Goal: Task Accomplishment & Management: Complete application form

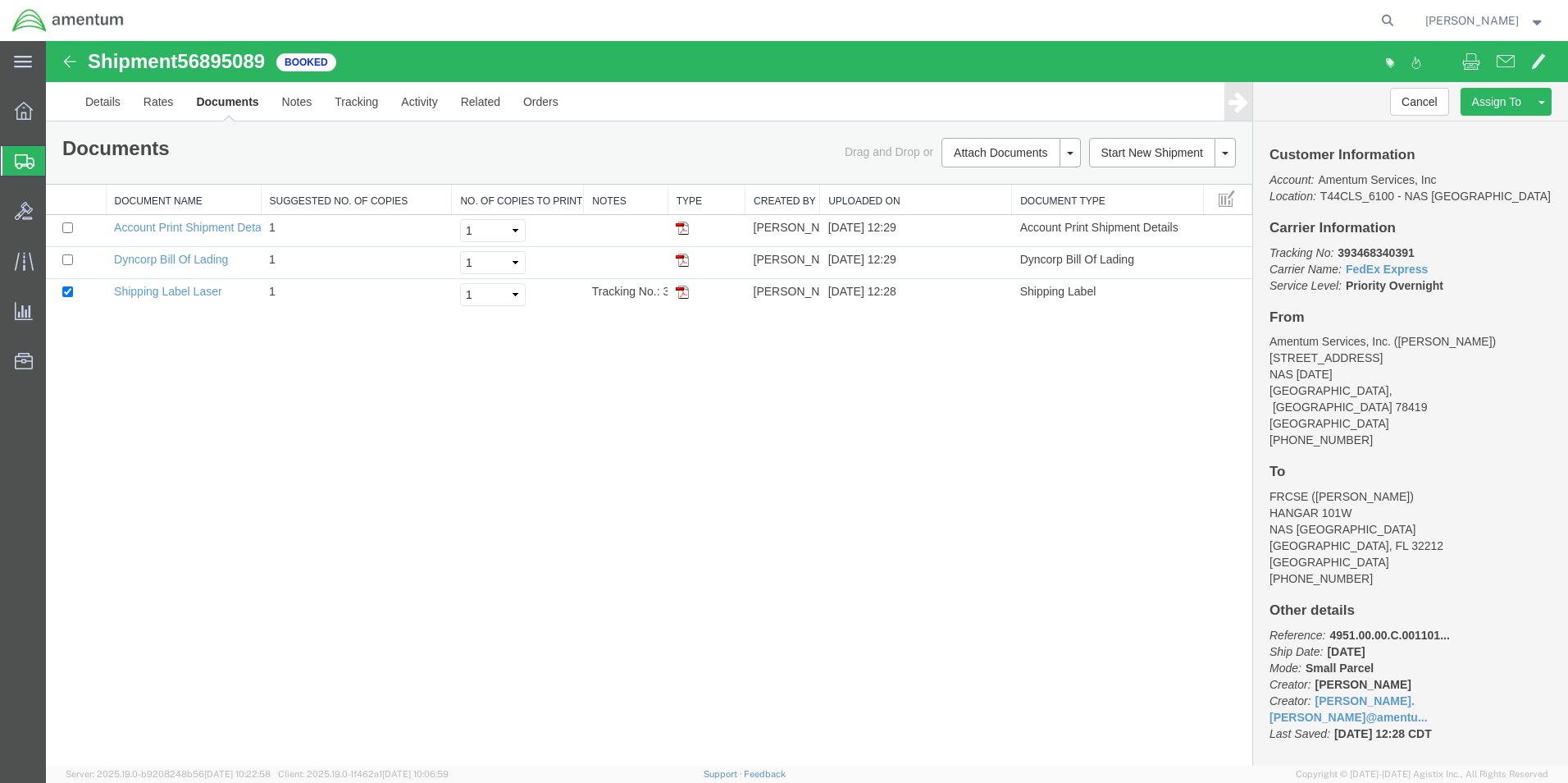
click at [26, 164] on icon at bounding box center [24, 161] width 19 height 15
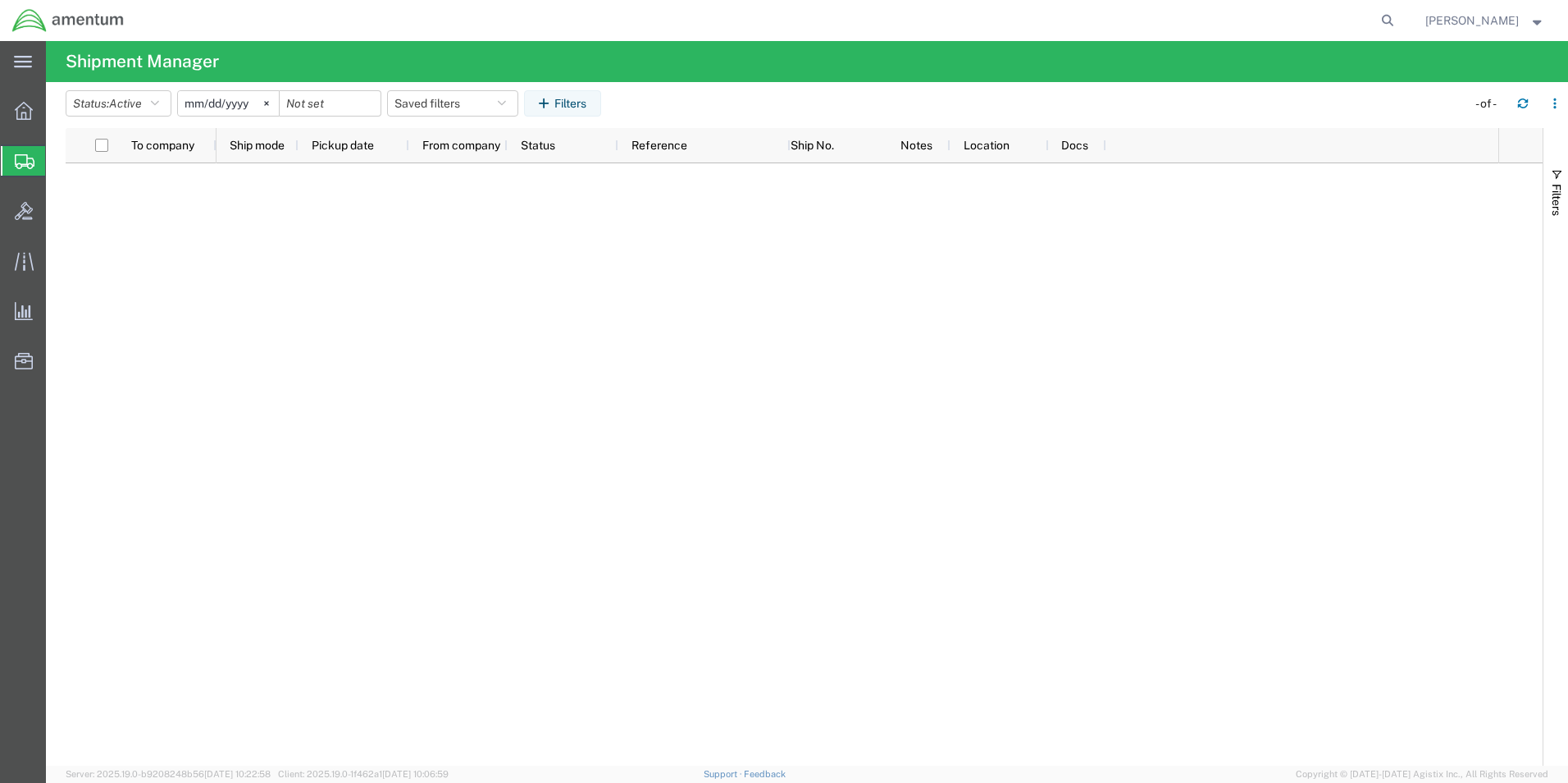
drag, startPoint x: 91, startPoint y: 210, endPoint x: 126, endPoint y: 201, distance: 36.1
click at [0, 0] on span "Create Shipment" at bounding box center [0, 0] width 0 height 0
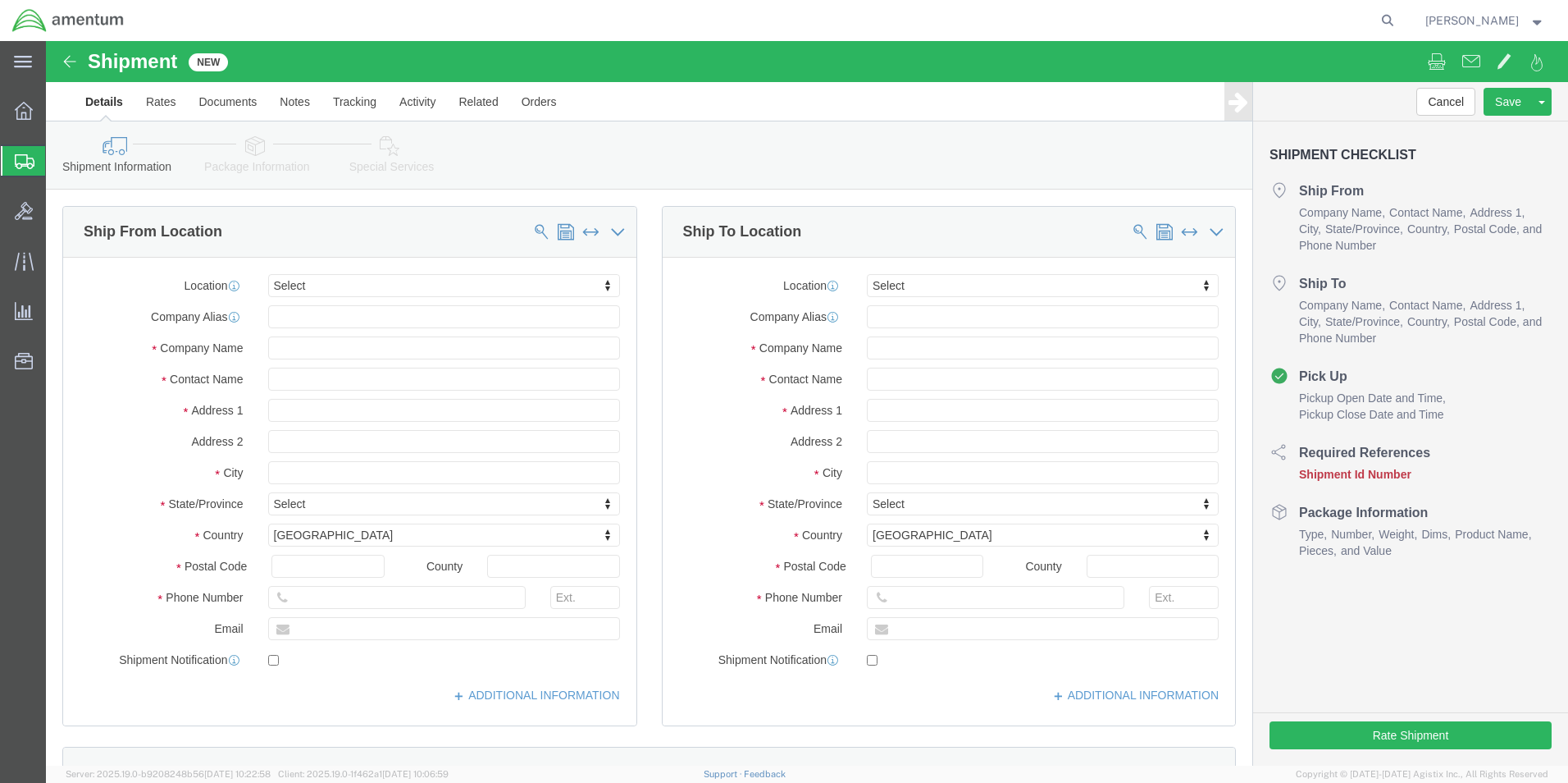
select select
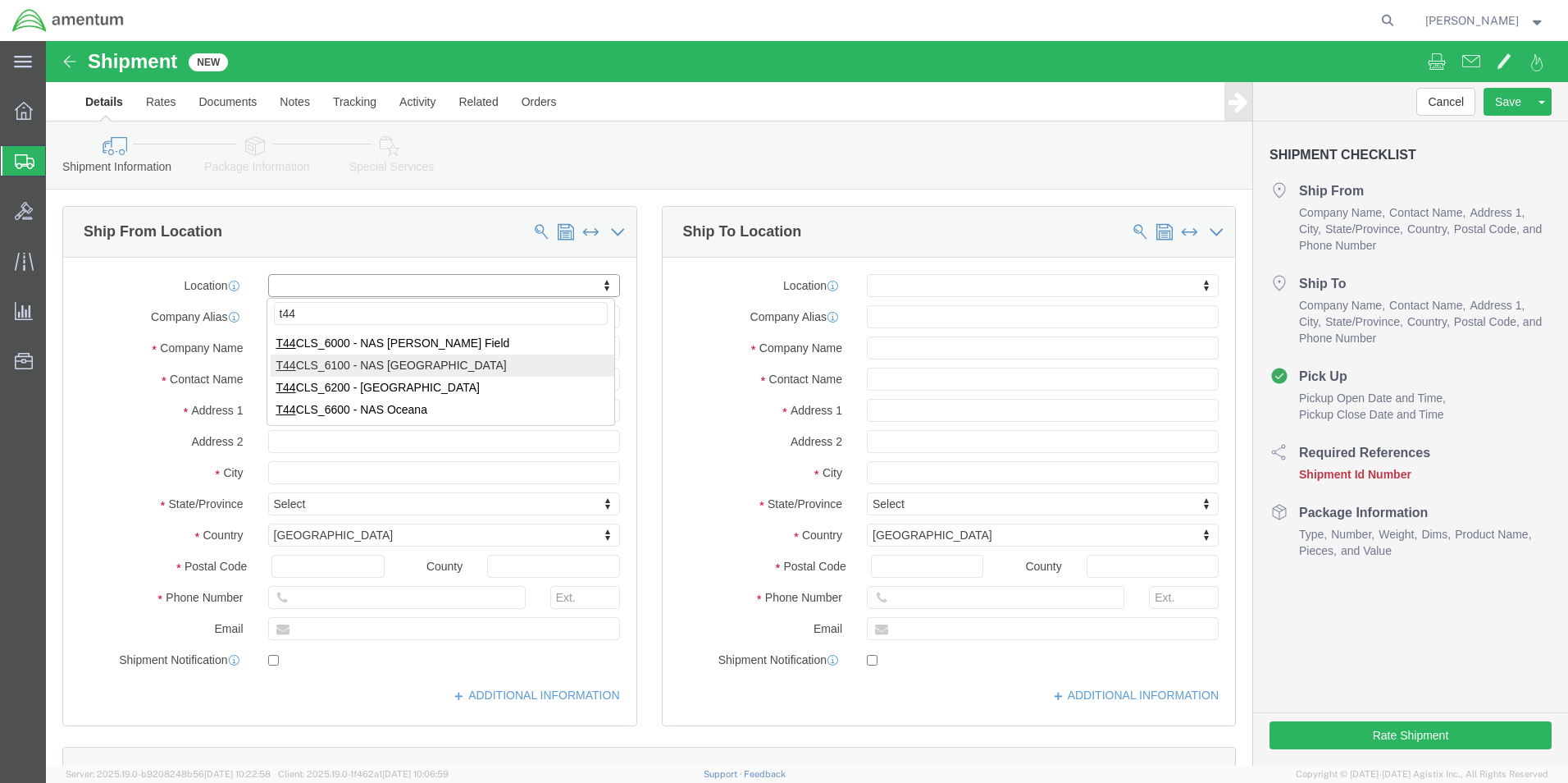
type input "t44"
select select "42673"
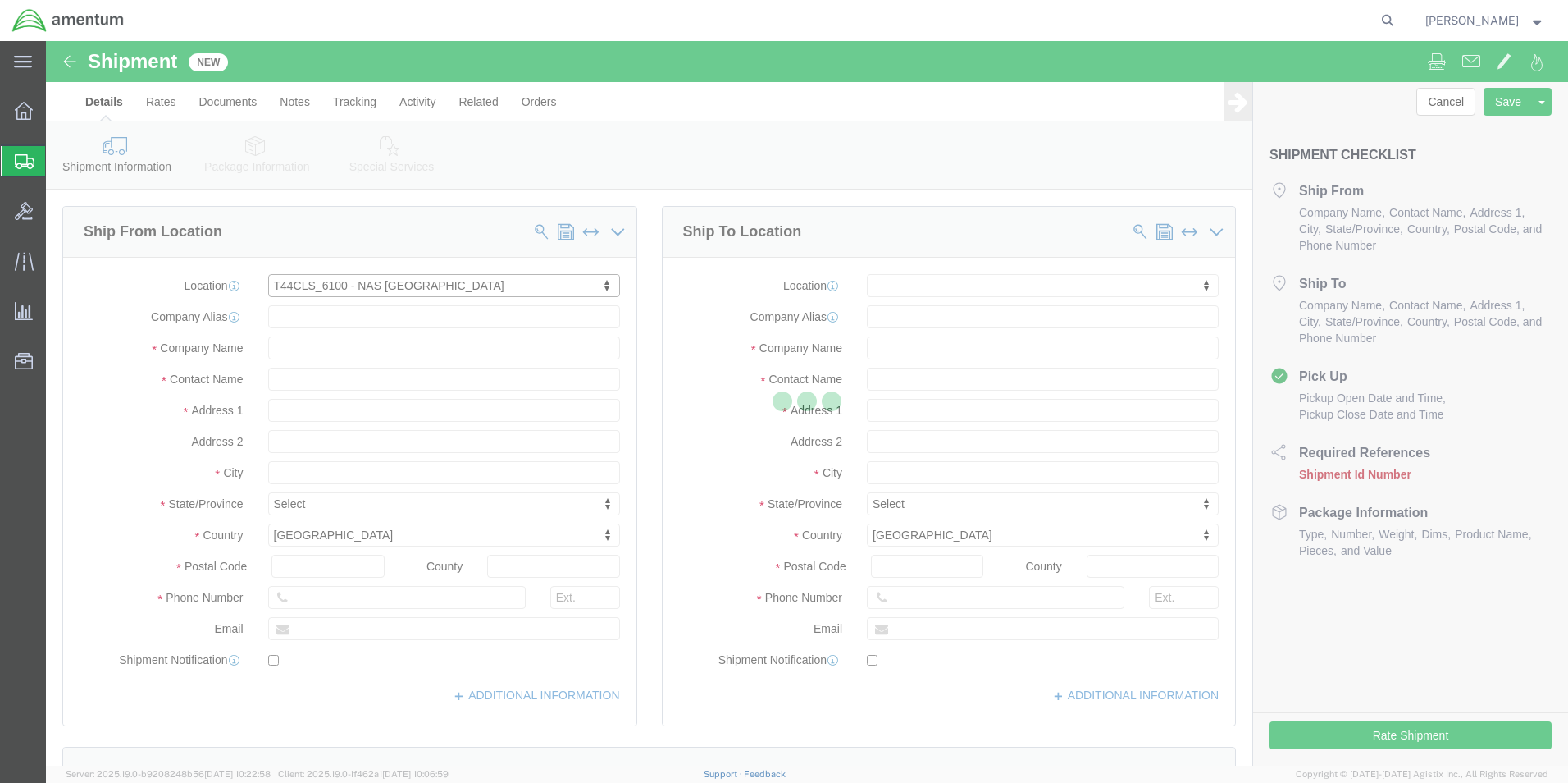
select select "[GEOGRAPHIC_DATA]"
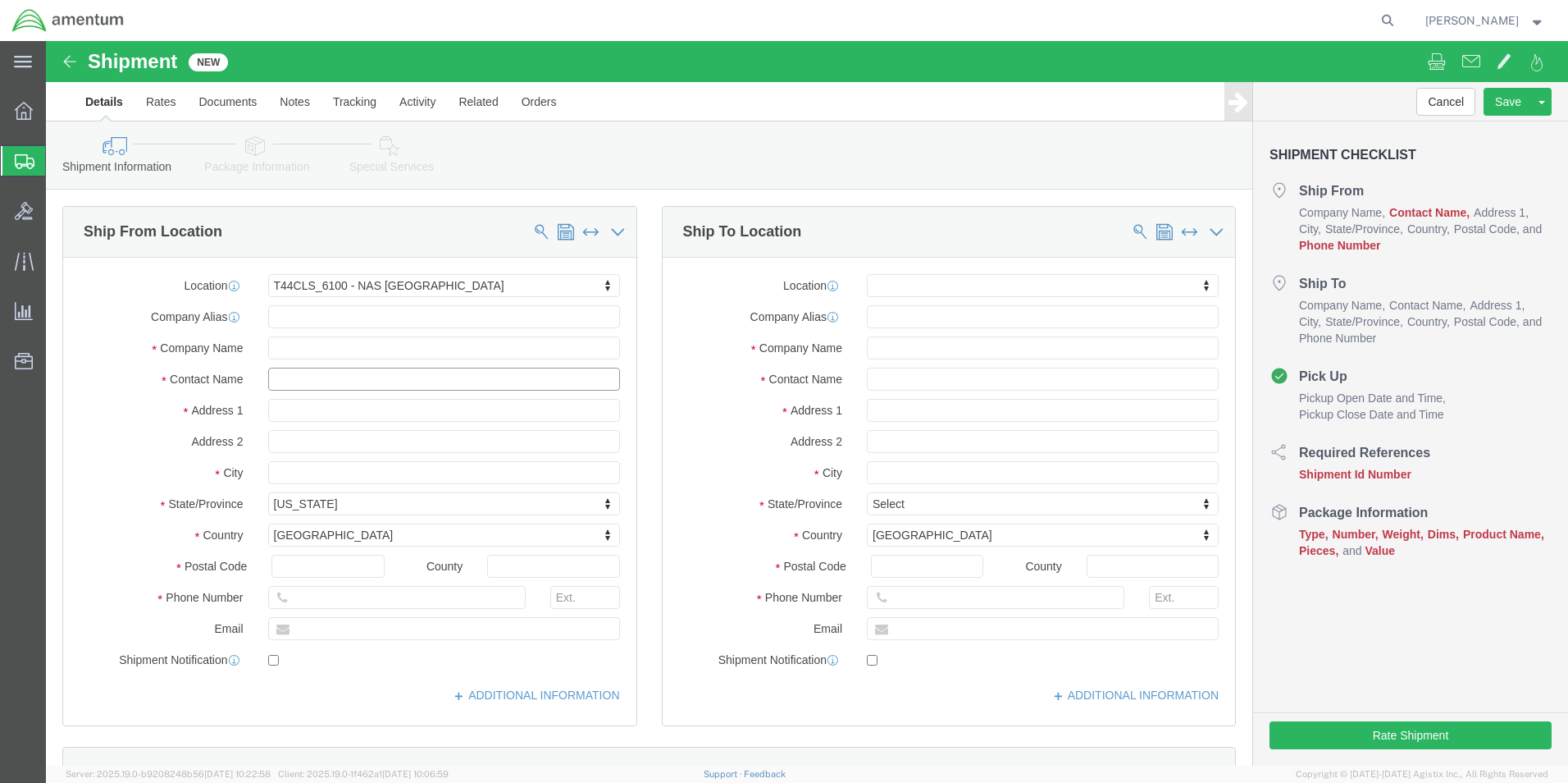
click input "text"
type input "[PERSON_NAME]"
click input "text"
type input "[PHONE_NUMBER]"
click input "text"
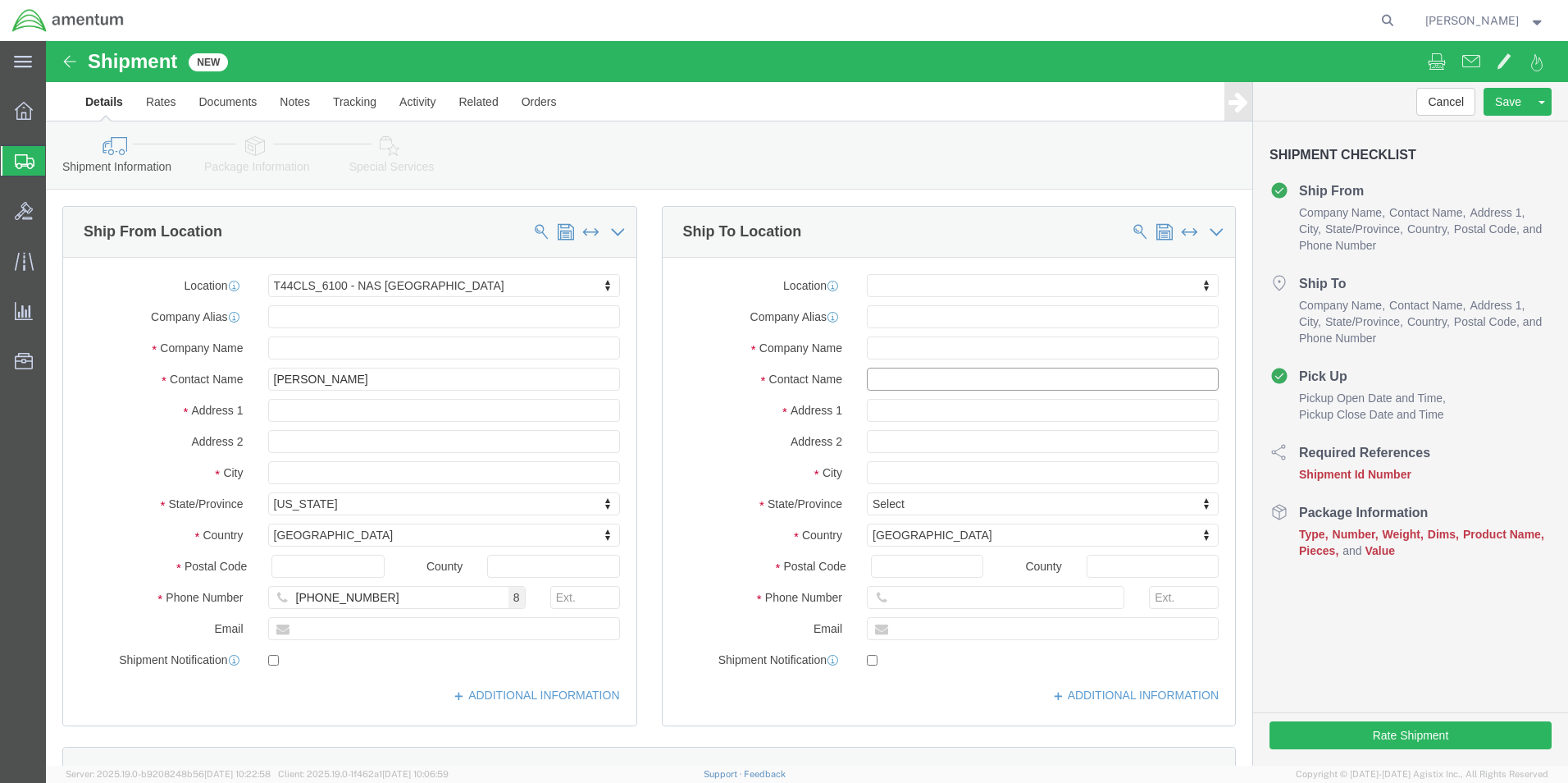
click input "text"
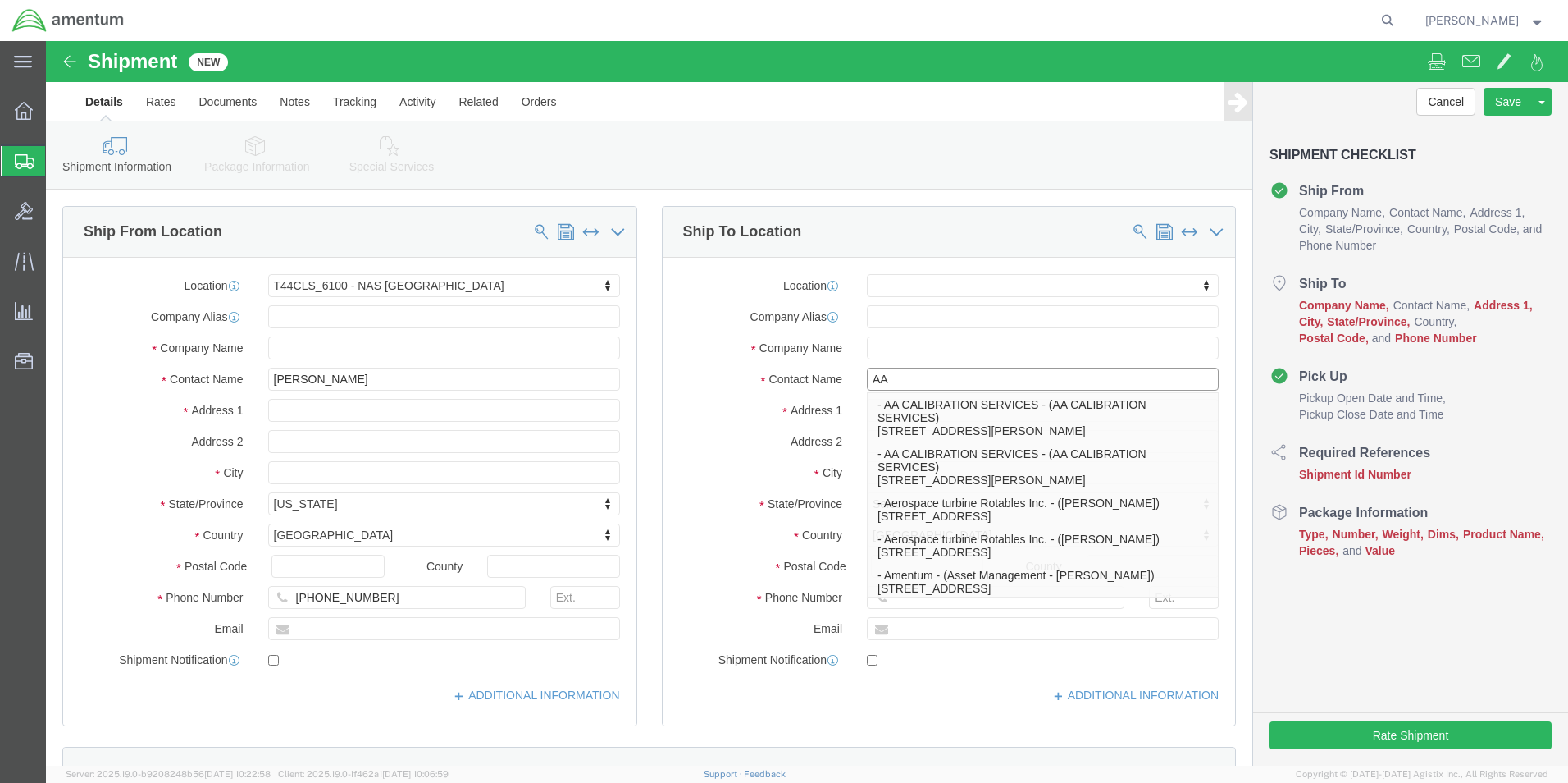
type input "AAR"
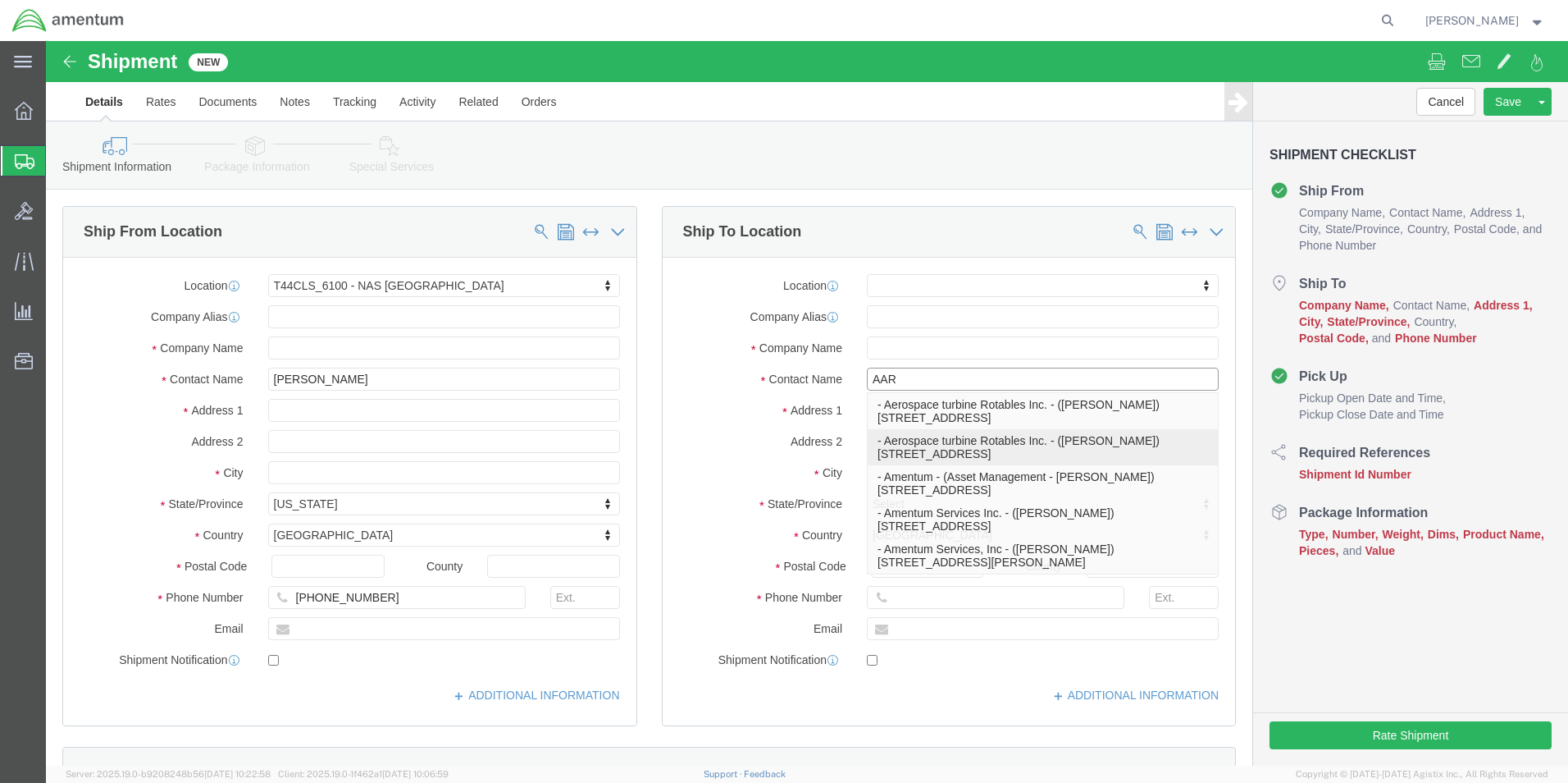
click p "- Aerospace turbine Rotables Inc. - ([PERSON_NAME]) [STREET_ADDRESS]"
select select "KS"
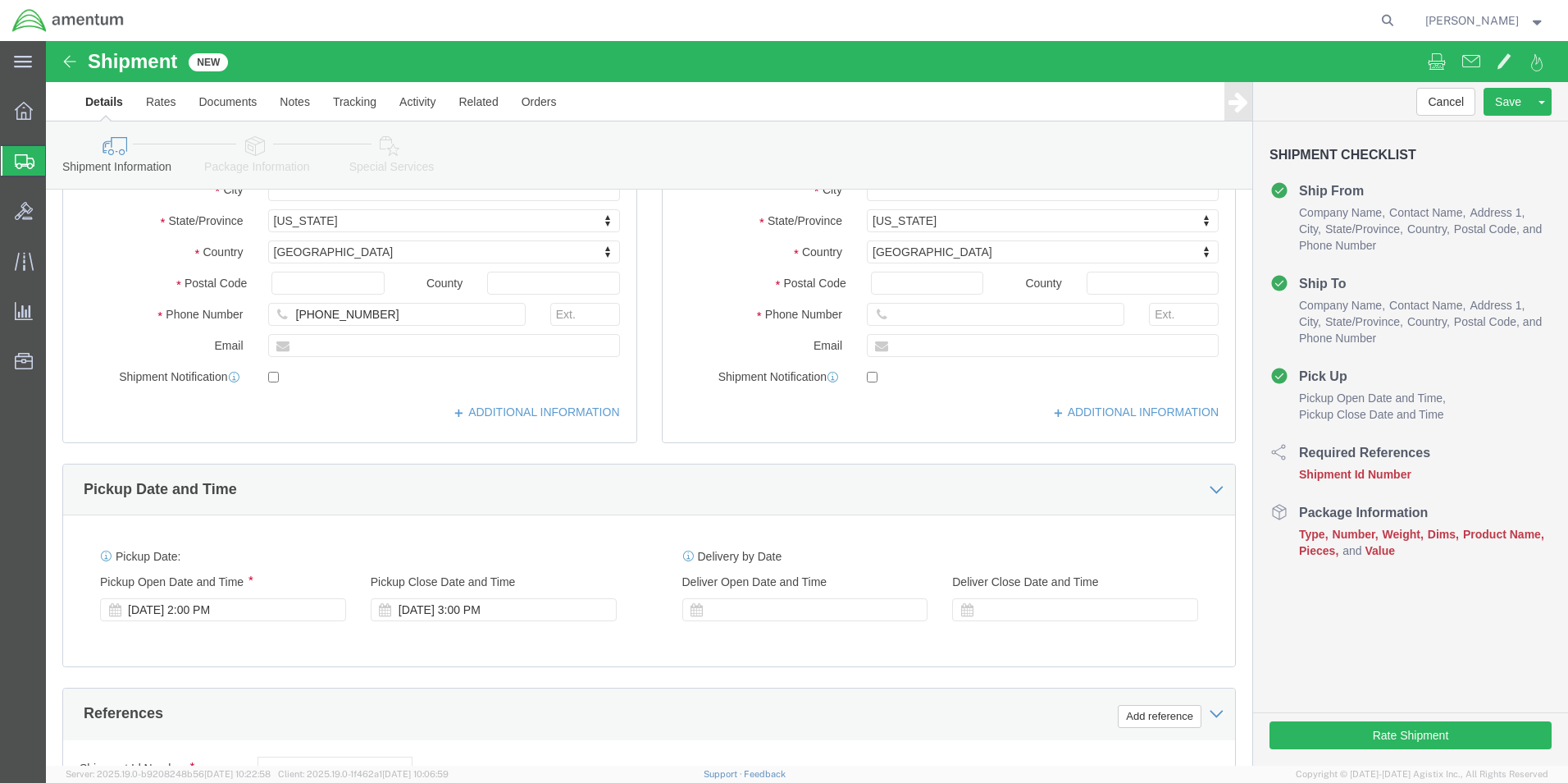
scroll to position [410, 0]
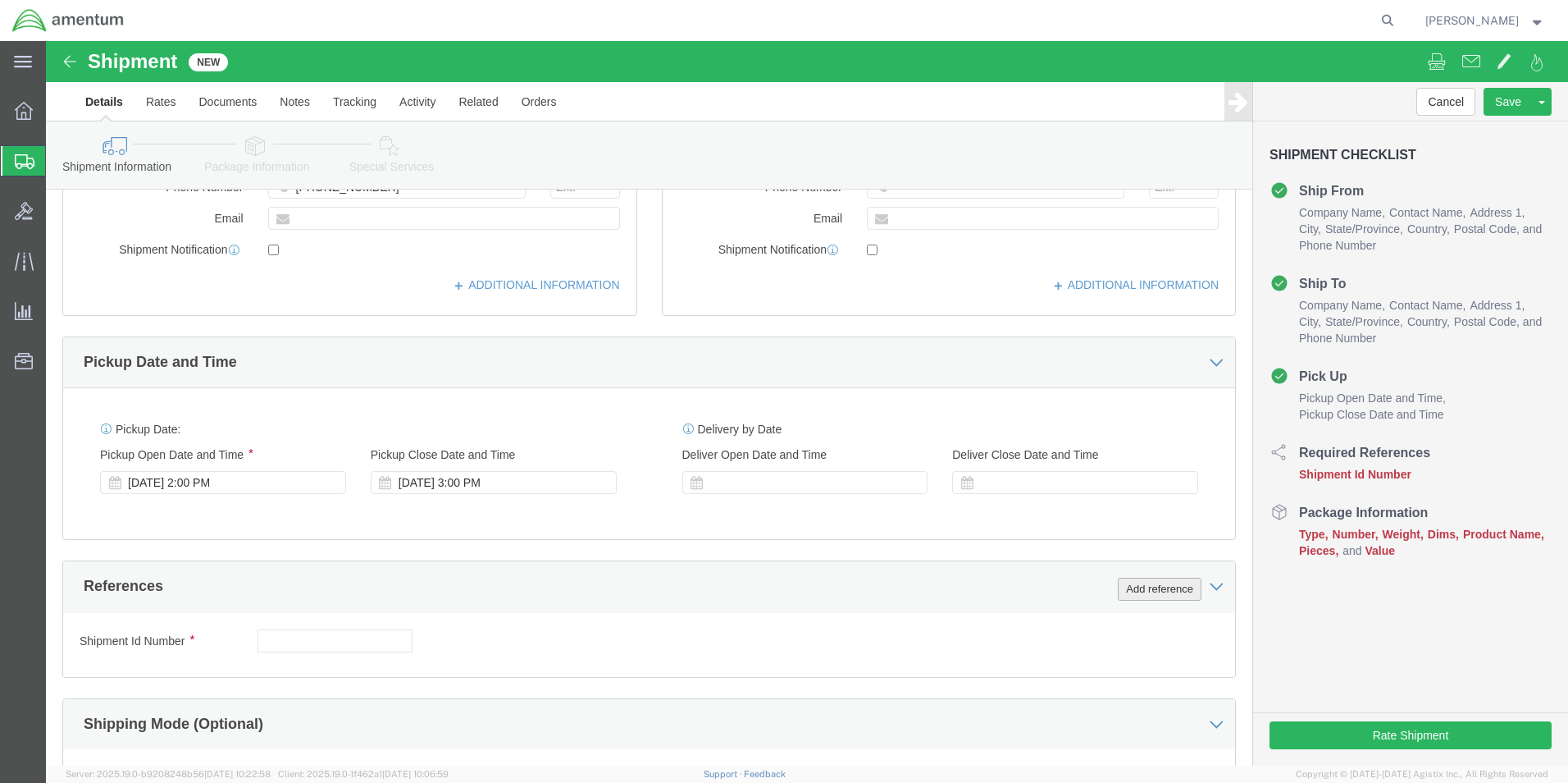
type input "[PERSON_NAME]"
click button "Add reference"
click select "Select Account Type Activity ID Airline Appointment Number ASN Batch Request # …"
select select "CUSTREF"
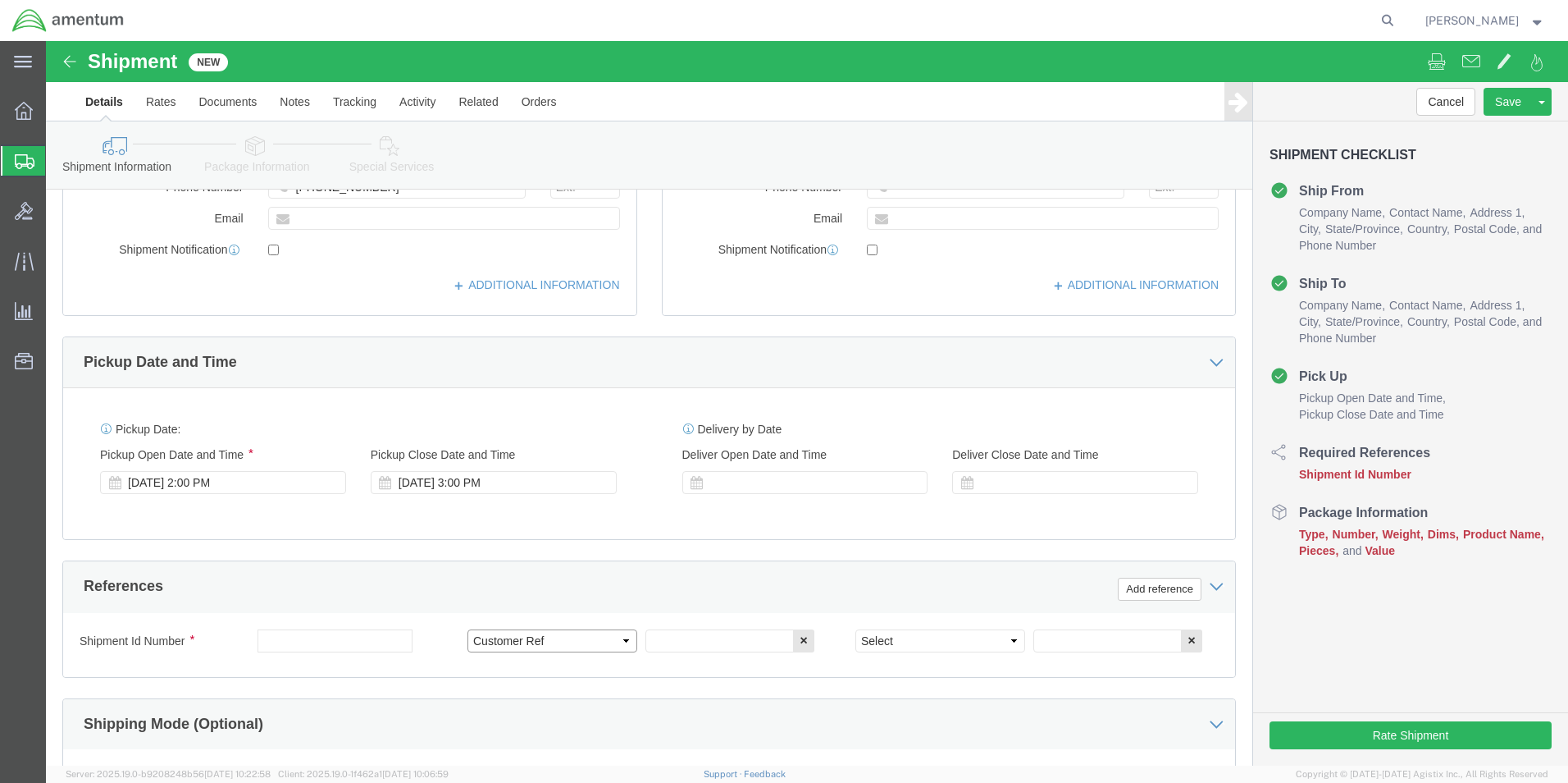
click select "Select Account Type Activity ID Airline Appointment Number ASN Batch Request # …"
click input "text"
type input "25-5558"
drag, startPoint x: 959, startPoint y: 599, endPoint x: 952, endPoint y: 589, distance: 12.2
click select "Select Account Type Activity ID Airline Appointment Number ASN Batch Request # …"
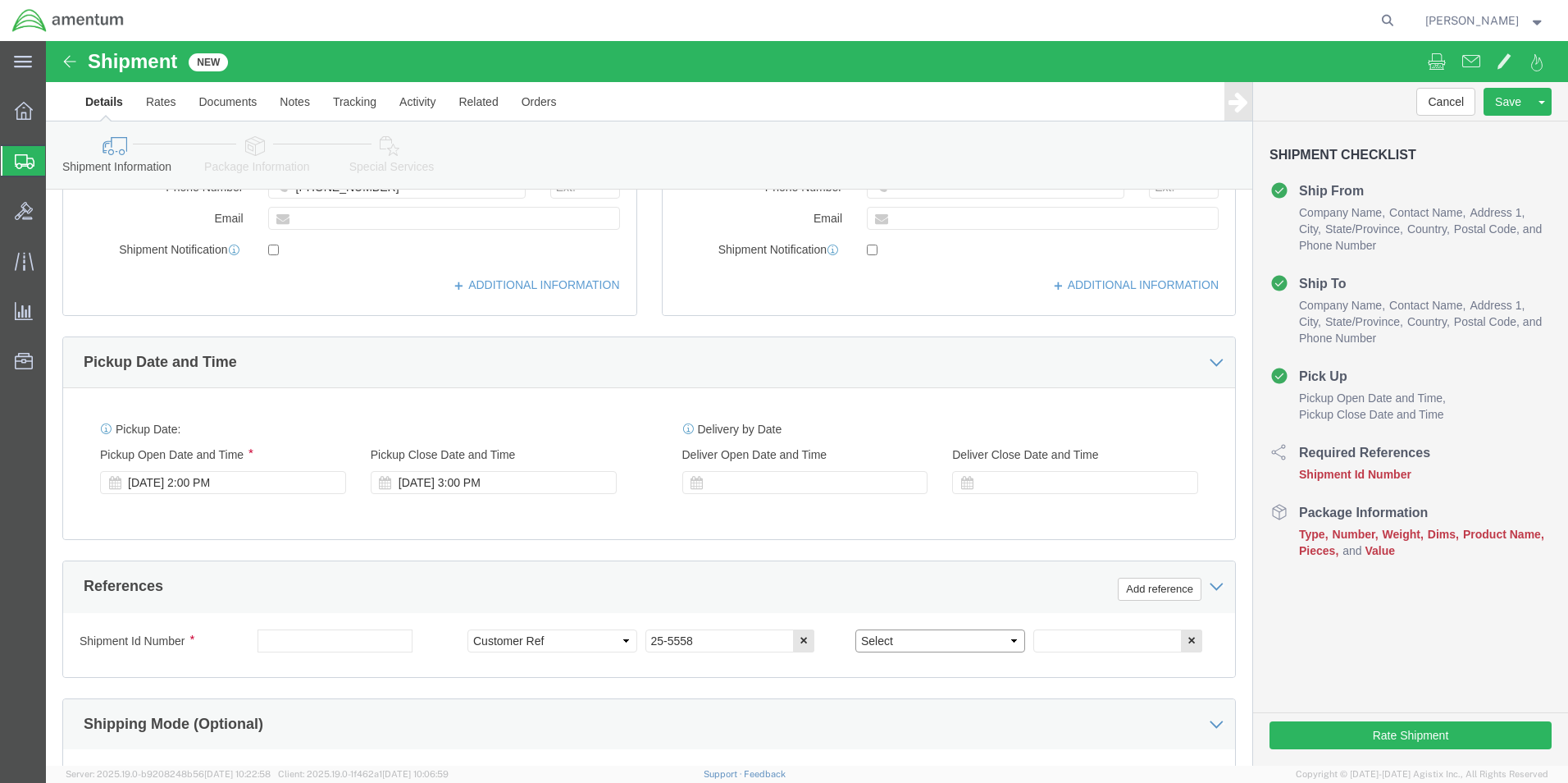
select select "PROJNUM"
click select "Select Account Type Activity ID Airline Appointment Number ASN Batch Request # …"
click input "text"
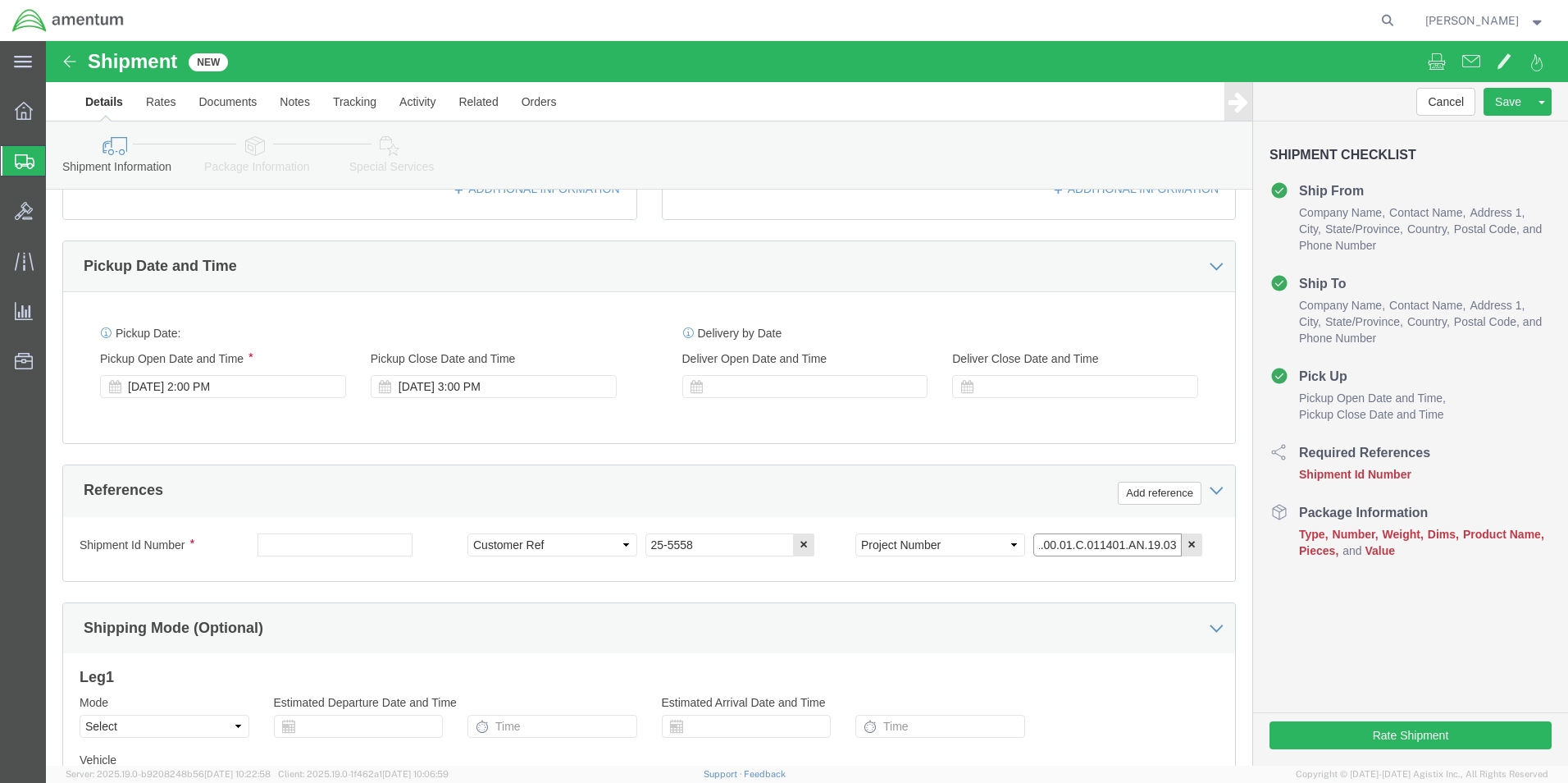
scroll to position [684, 0]
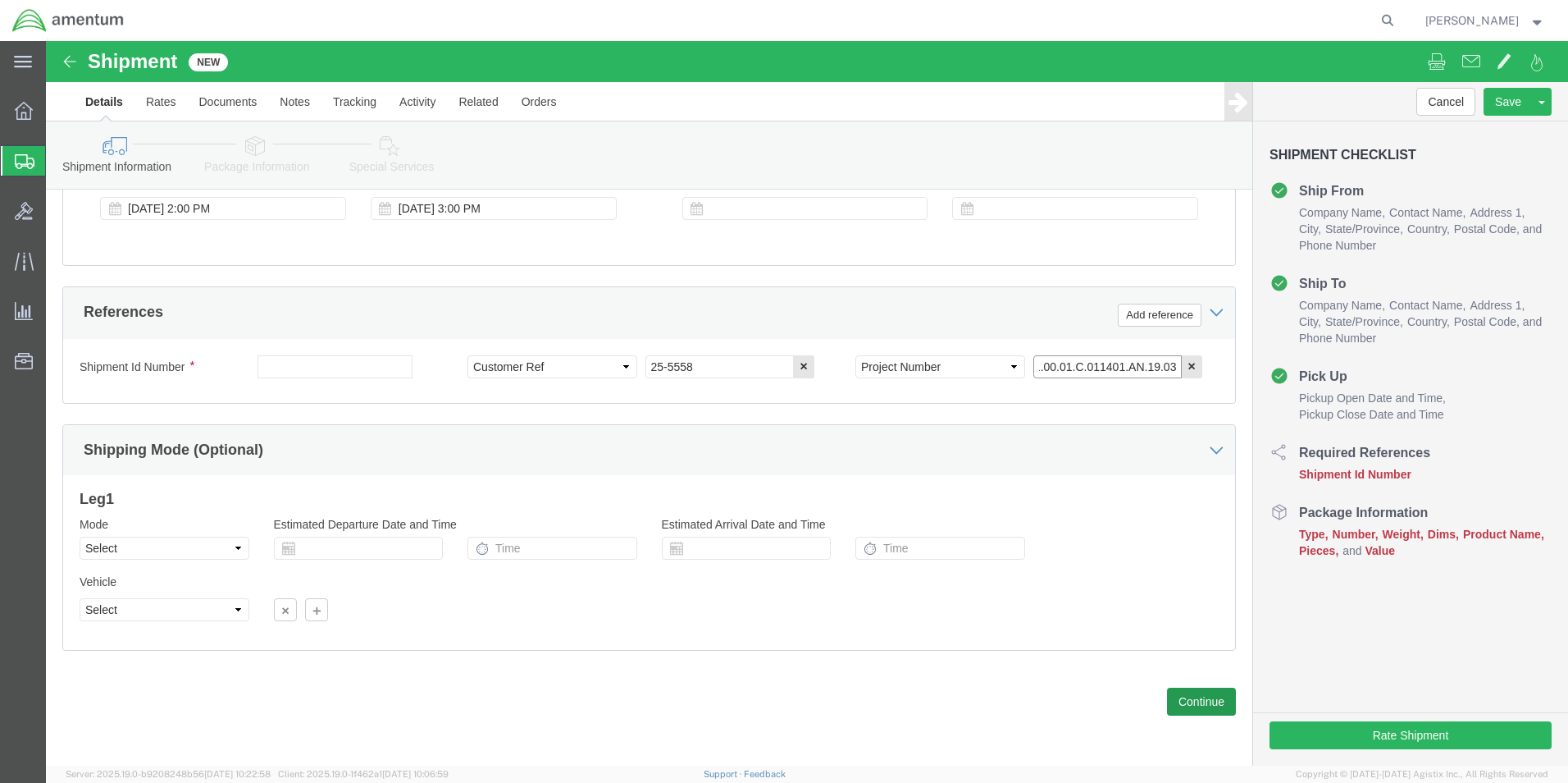
type input "4951.00.01.C.011401.AN.19.03"
click button "Continue"
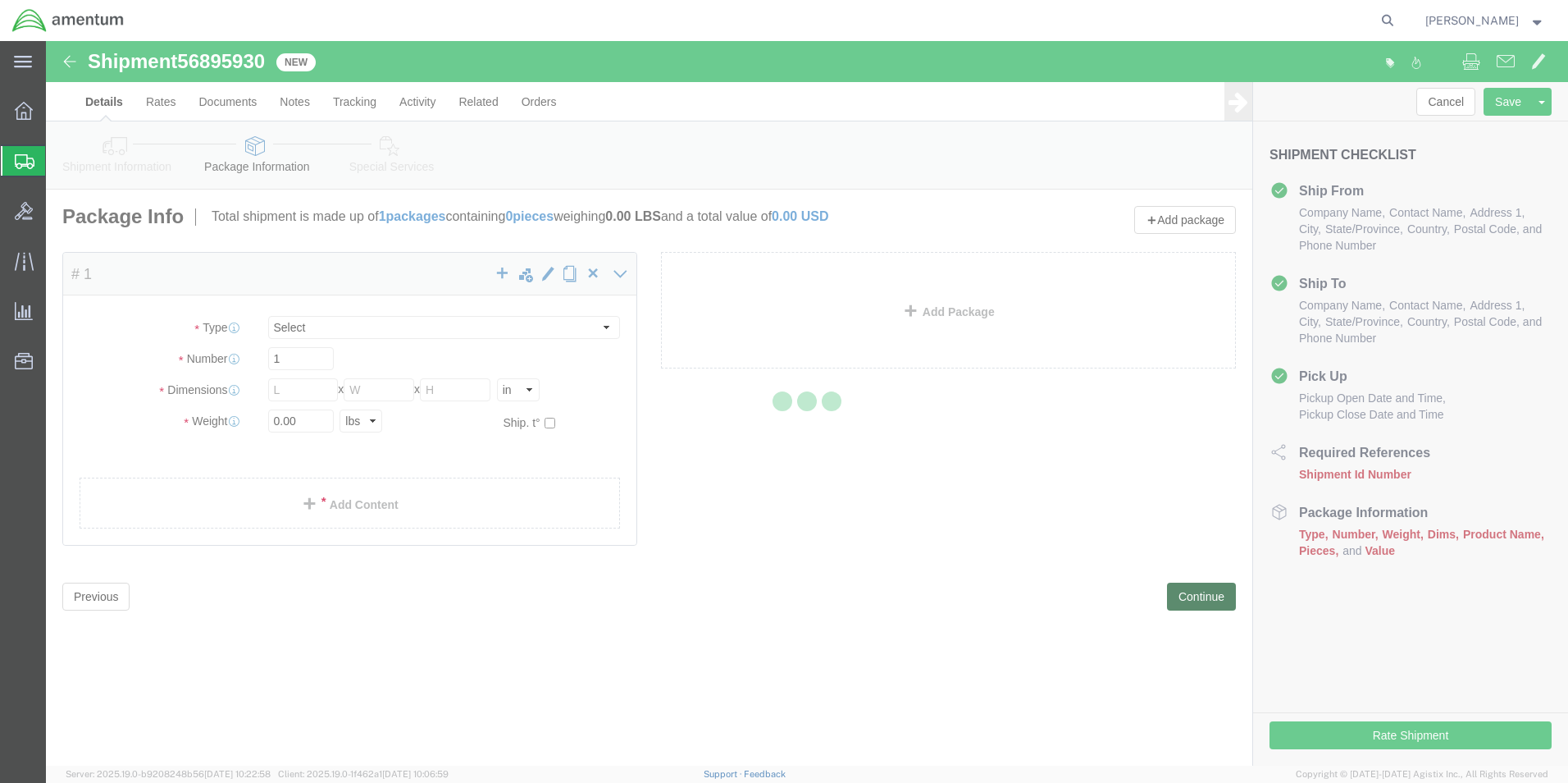
select select "CBOX"
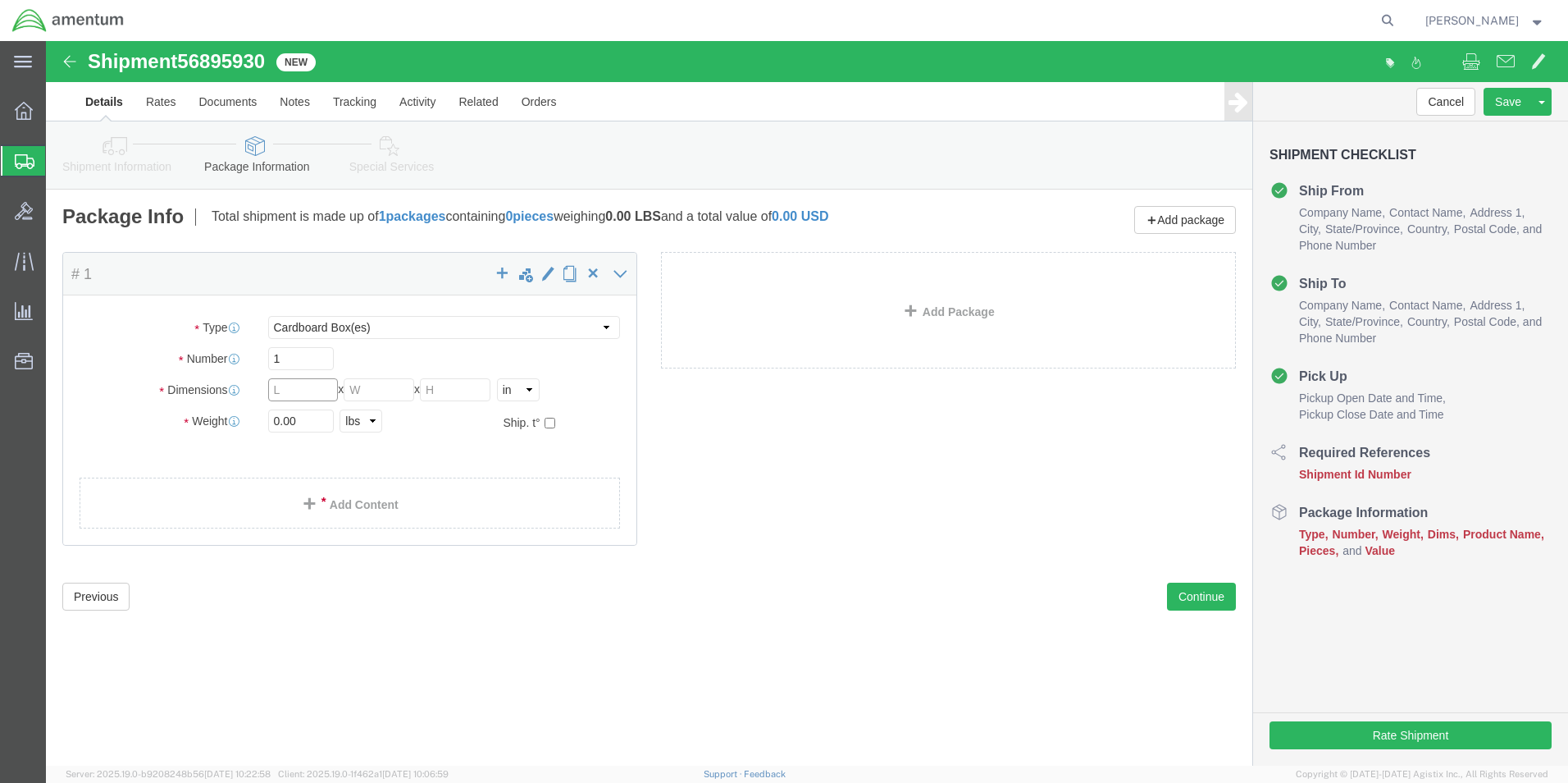
click input "text"
type input "24"
type input "6"
click input "0.00"
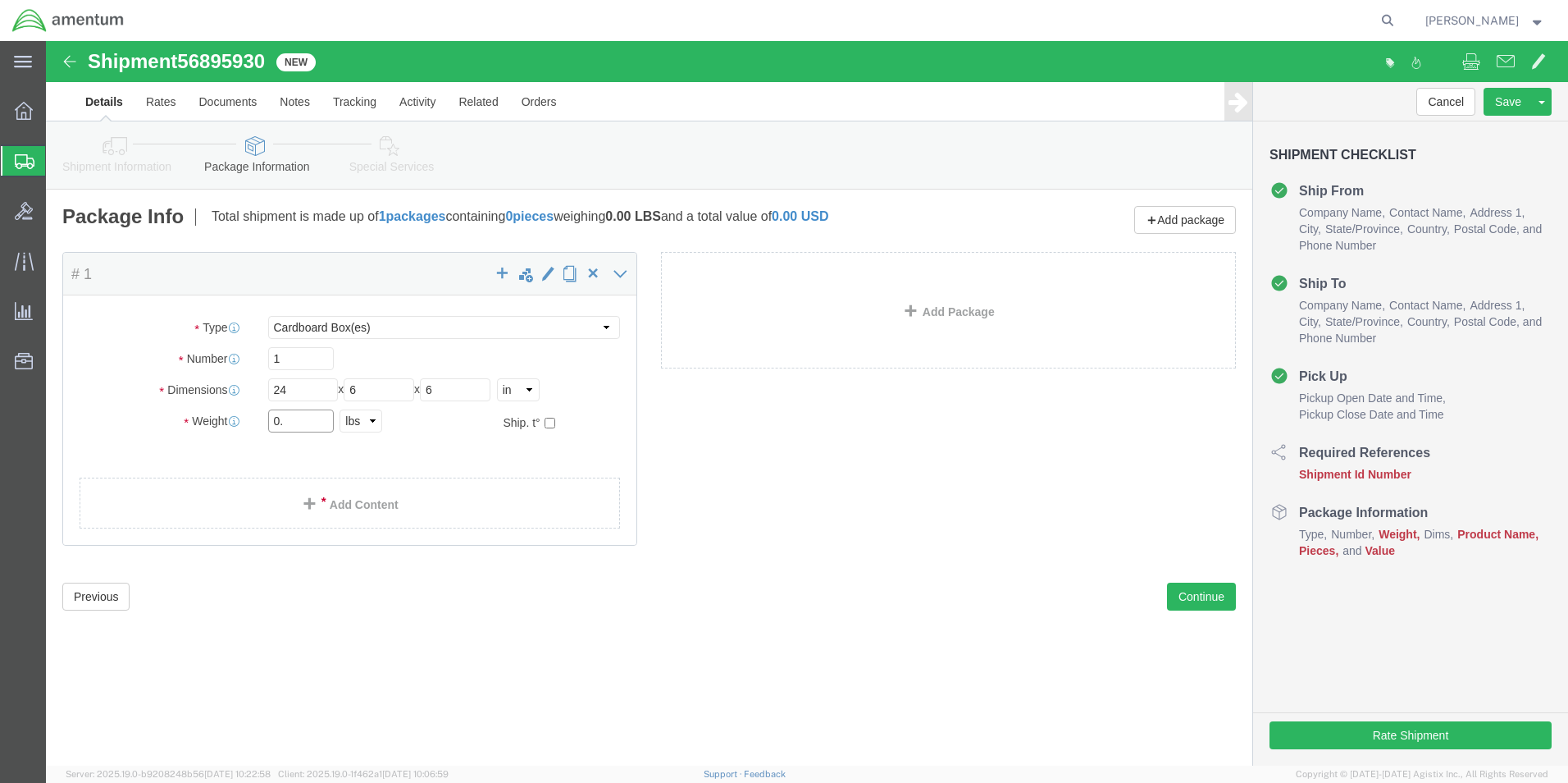
type input "0"
type input "4"
click div "Previous Continue"
click link "Add Content"
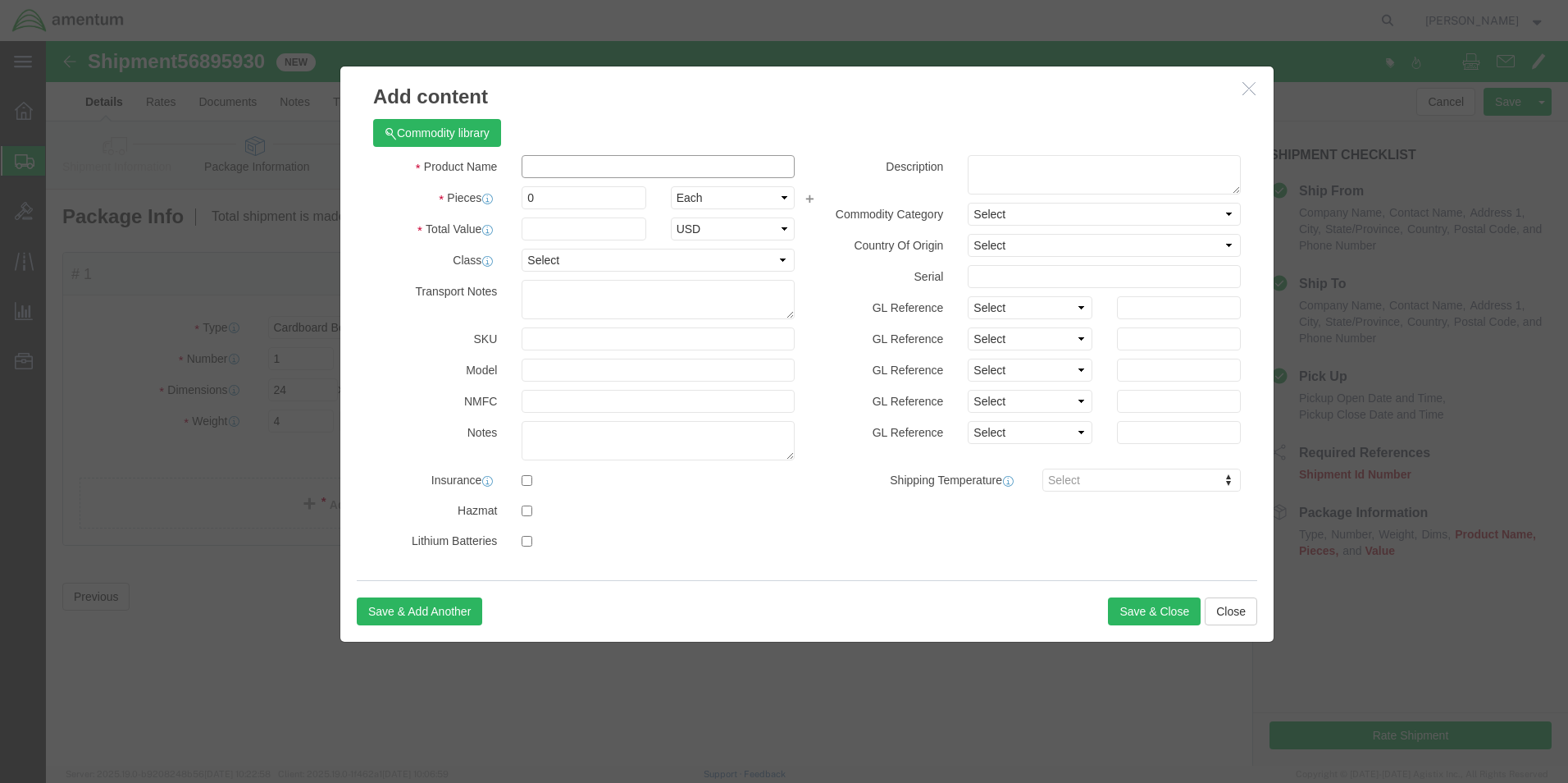
click input "text"
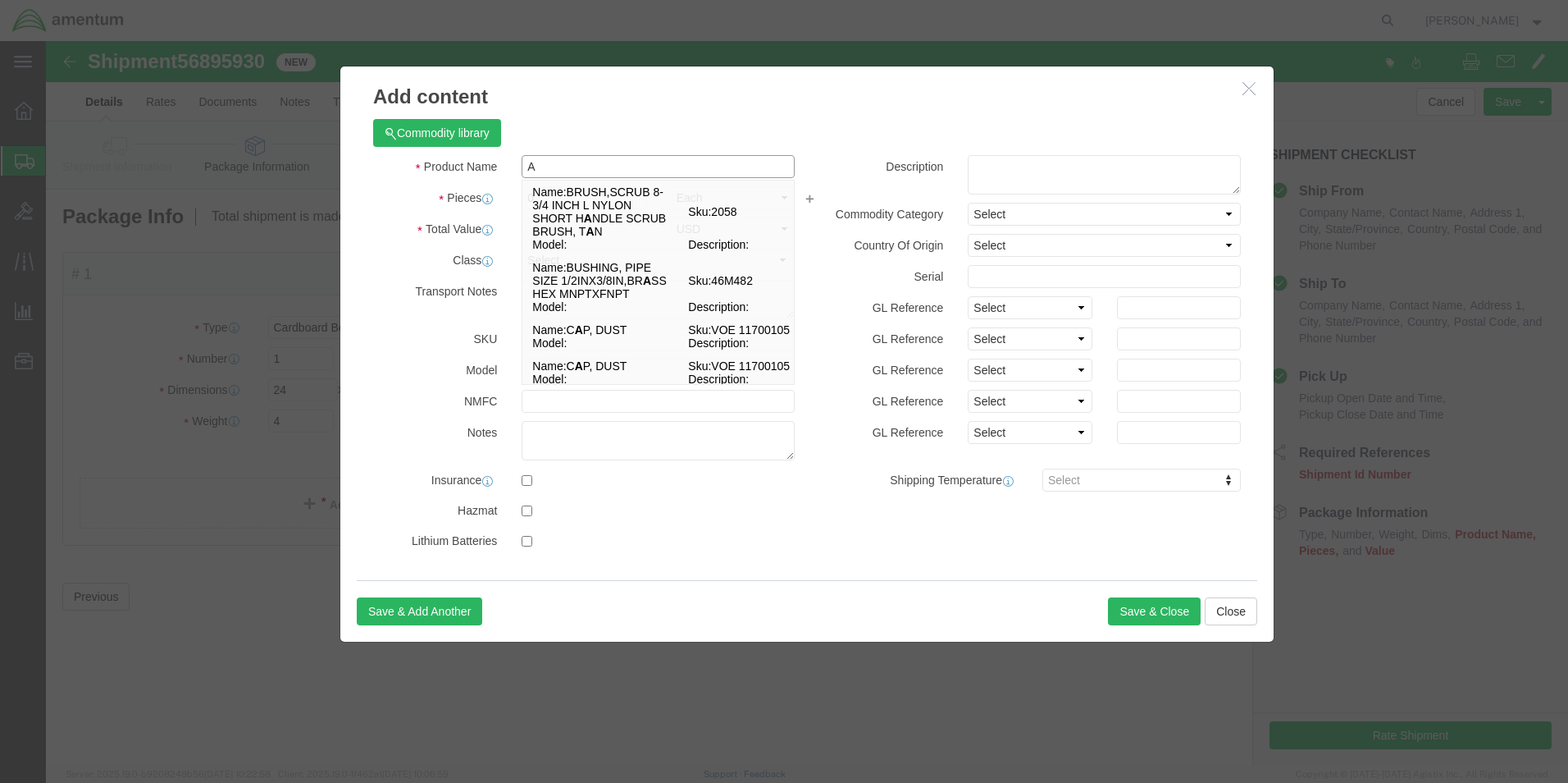
type input "A"
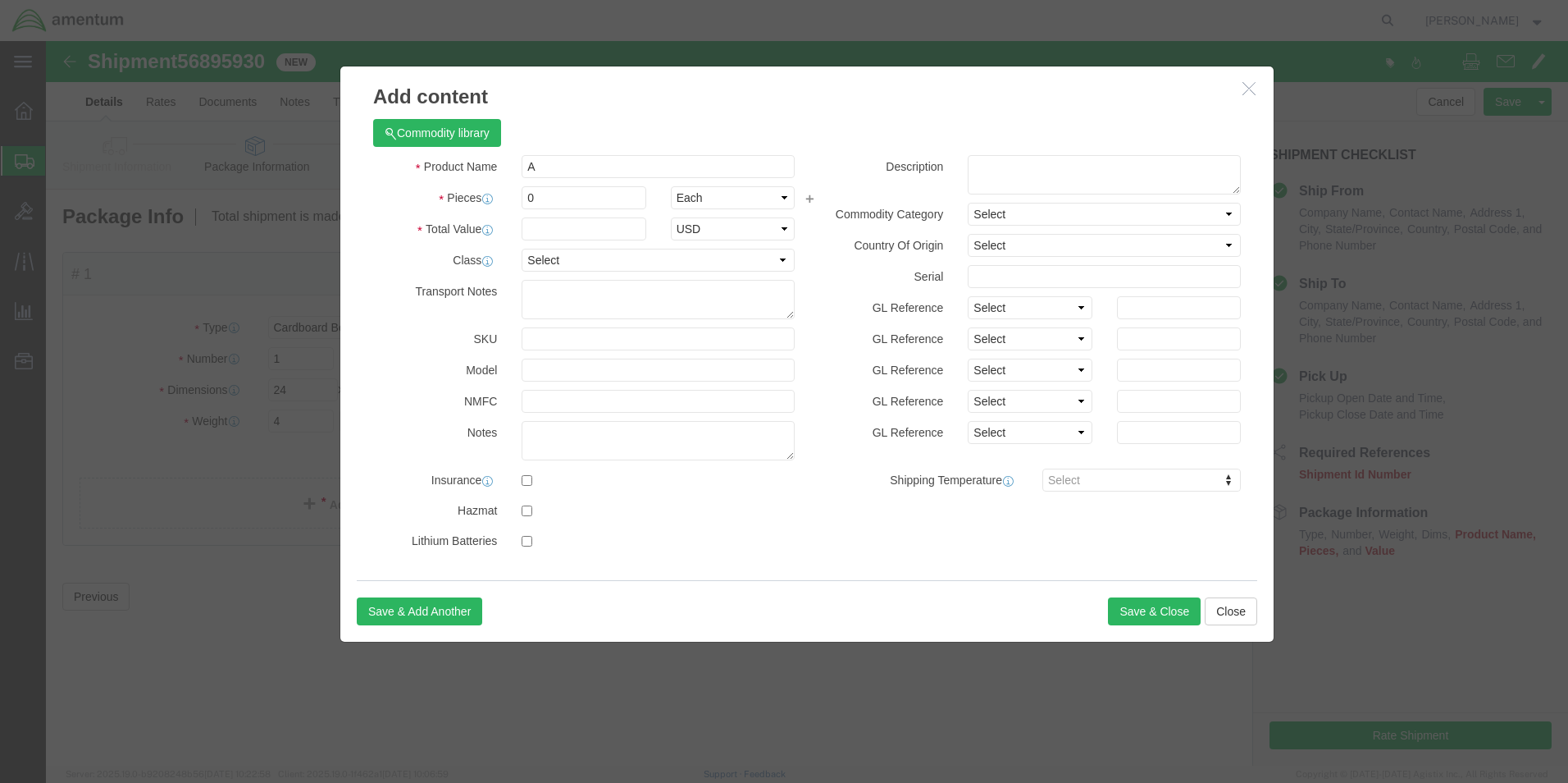
click icon "button"
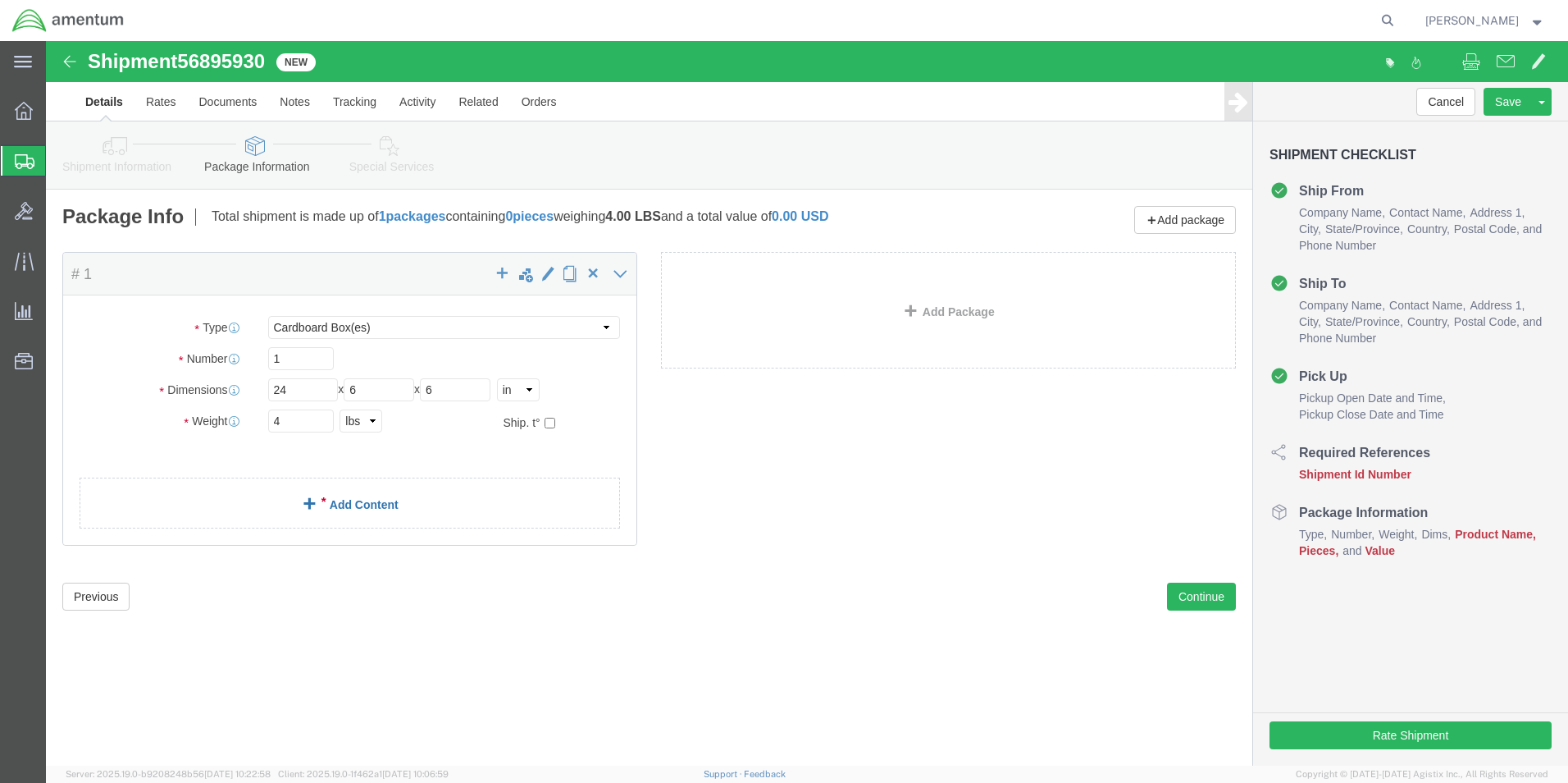
click link "Add Content"
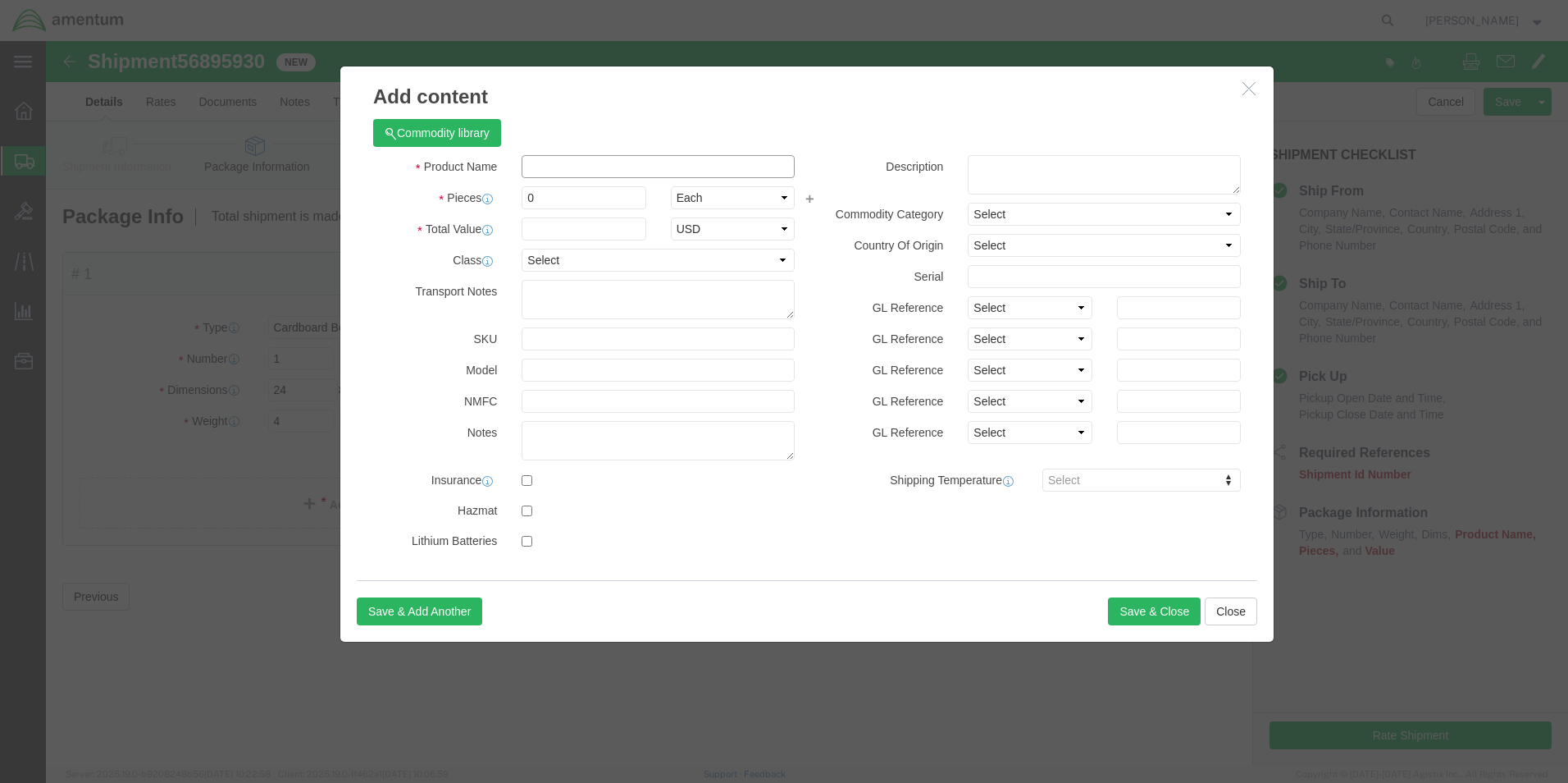
click input "text"
type input "[PHONE_NUMBER] S/N: 0540 MLG ACTUATOR"
click input "0"
type input "1"
click input "text"
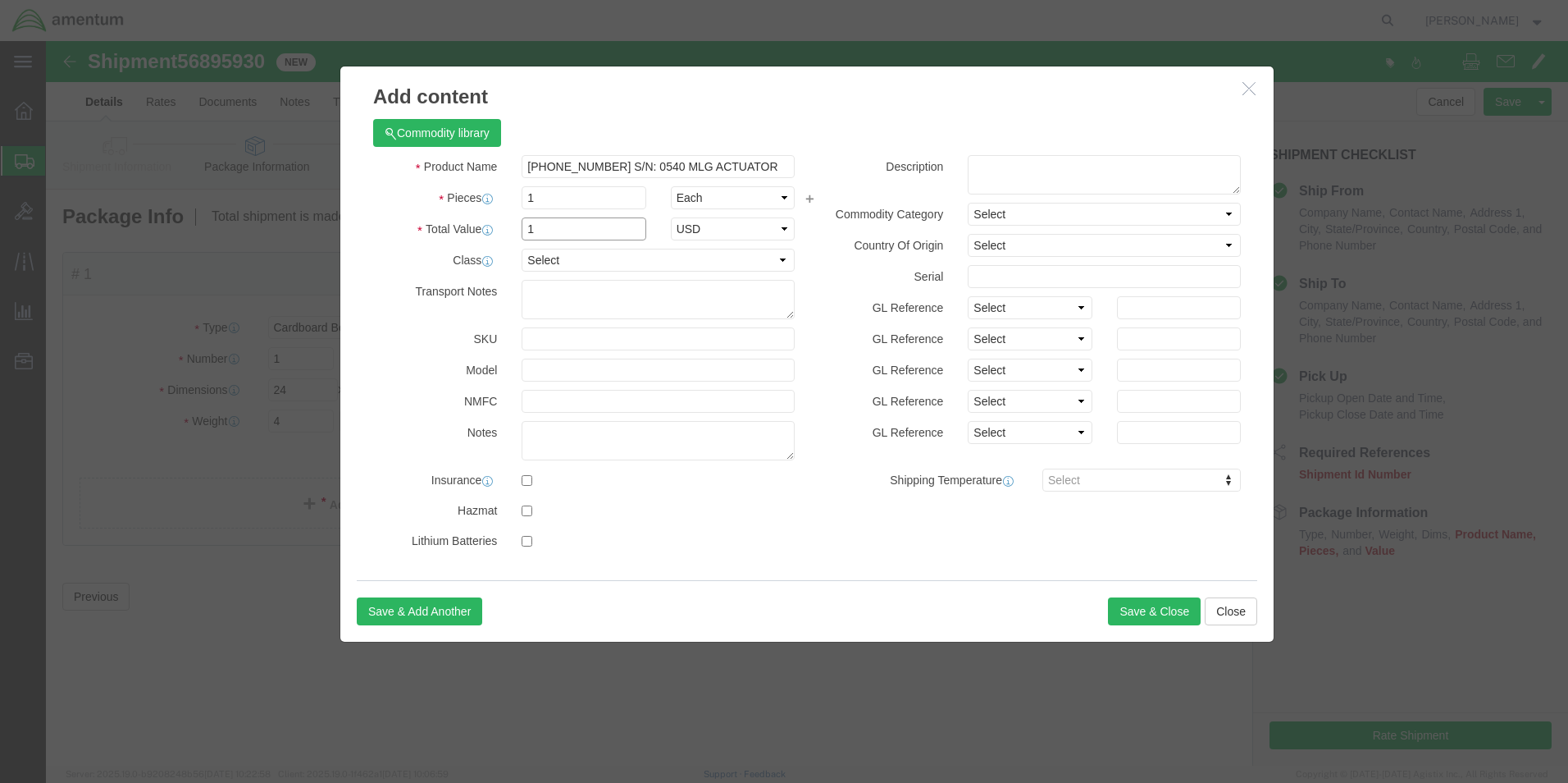
type input "1.00"
click select "Select 50 55 60 65 70 85 92.5 100 125 175 250 300 400"
select select "50"
click select "Select 50 55 60 65 70 85 92.5 100 125 175 250 300 400"
click button "Save & Close"
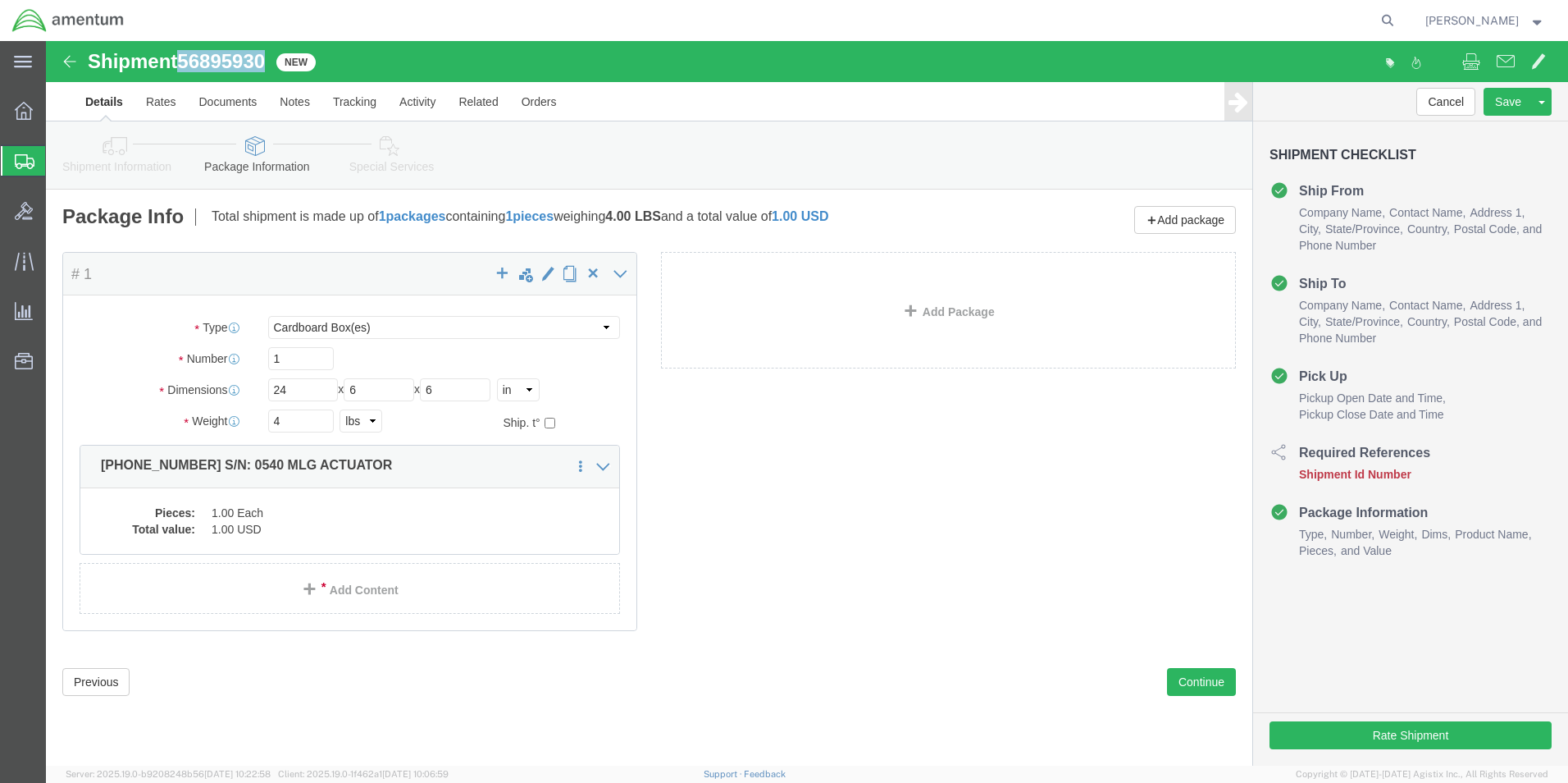
drag, startPoint x: 132, startPoint y: 20, endPoint x: 230, endPoint y: 23, distance: 98.0
click div "Shipment 56895930 New"
drag, startPoint x: 230, startPoint y: 23, endPoint x: 203, endPoint y: 23, distance: 27.0
copy h1 "56895930"
drag, startPoint x: 1352, startPoint y: 691, endPoint x: 1387, endPoint y: 736, distance: 57.0
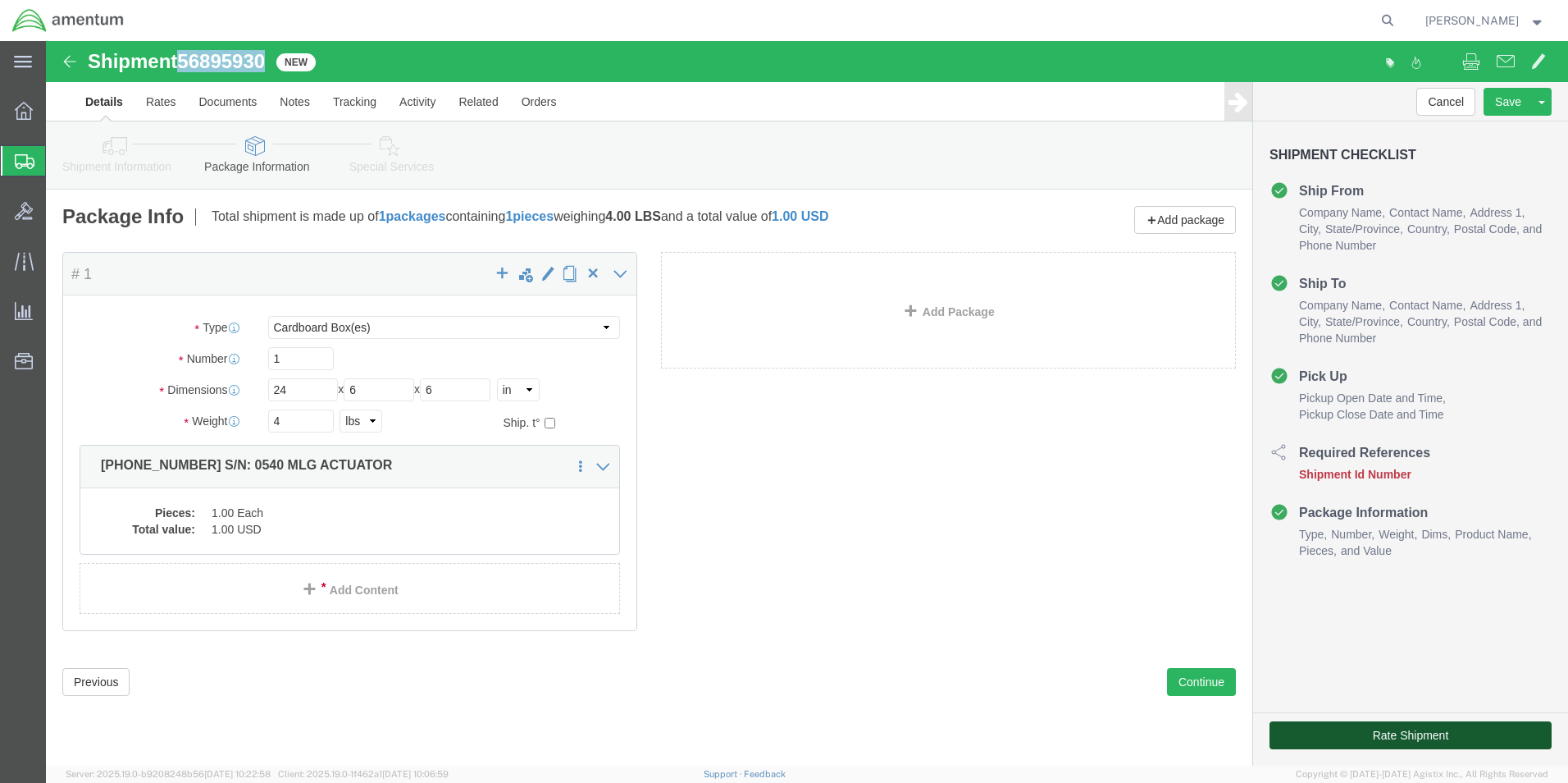
click button "Rate Shipment"
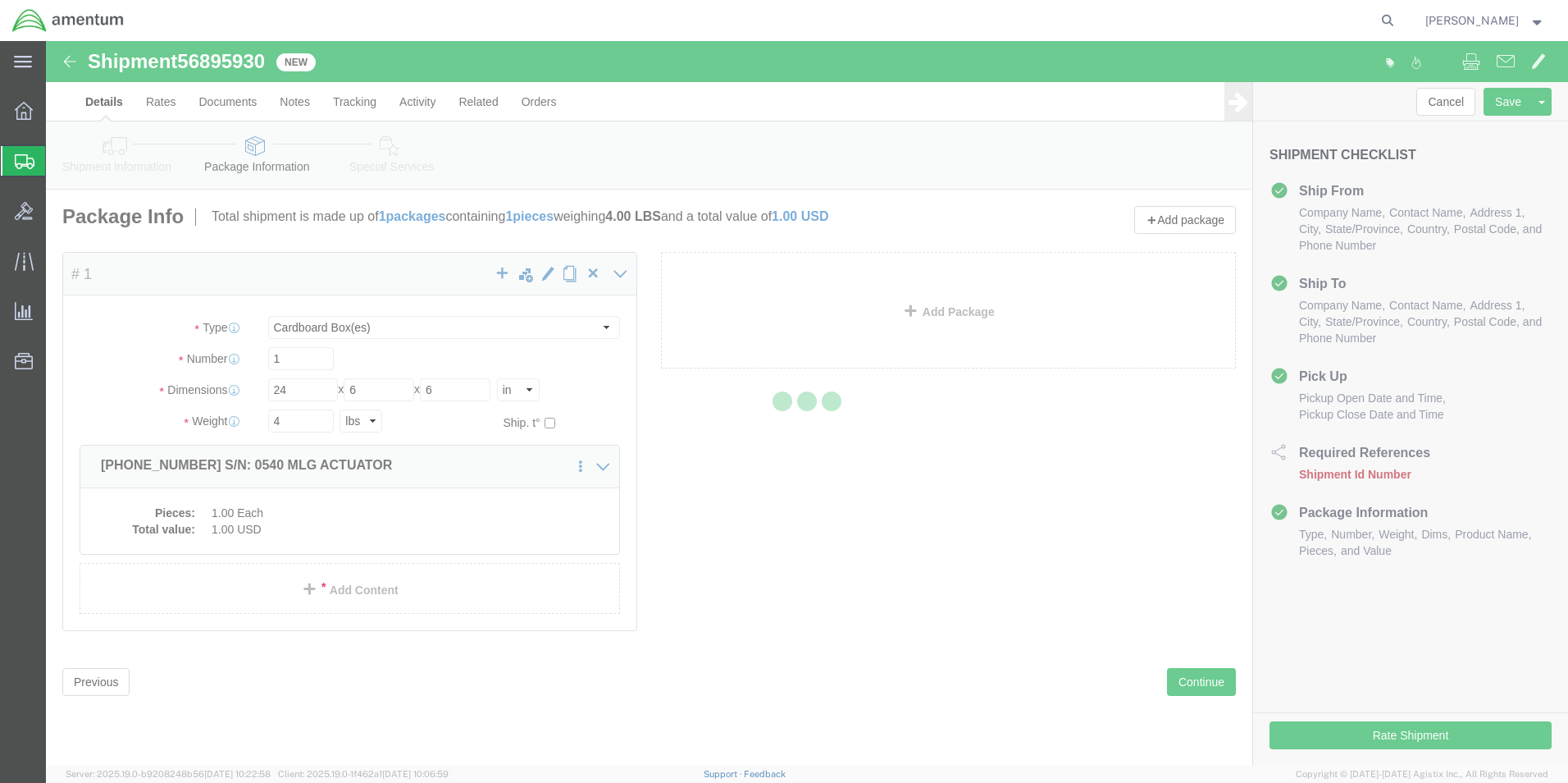
select select "42673"
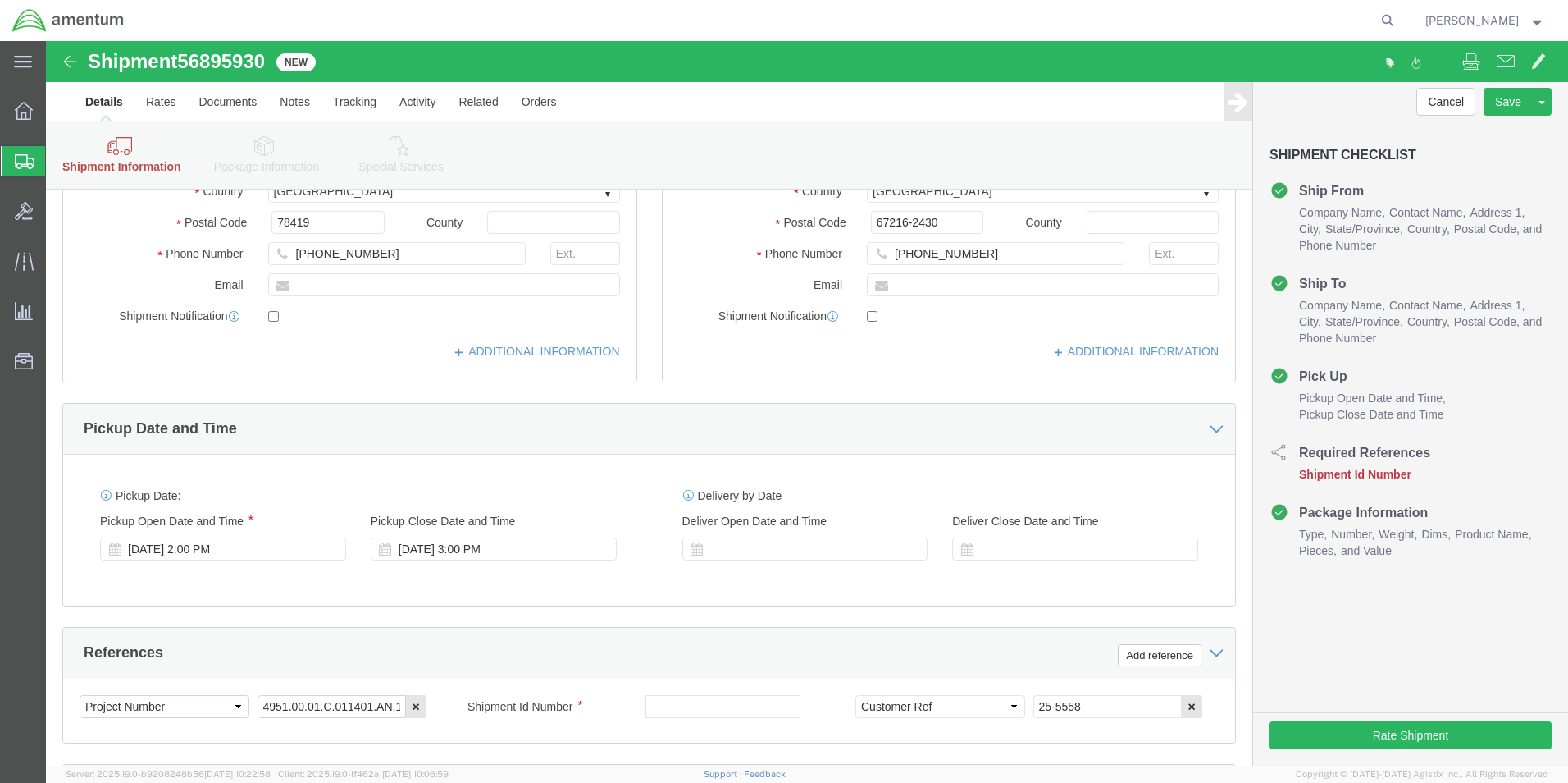
scroll to position [492, 0]
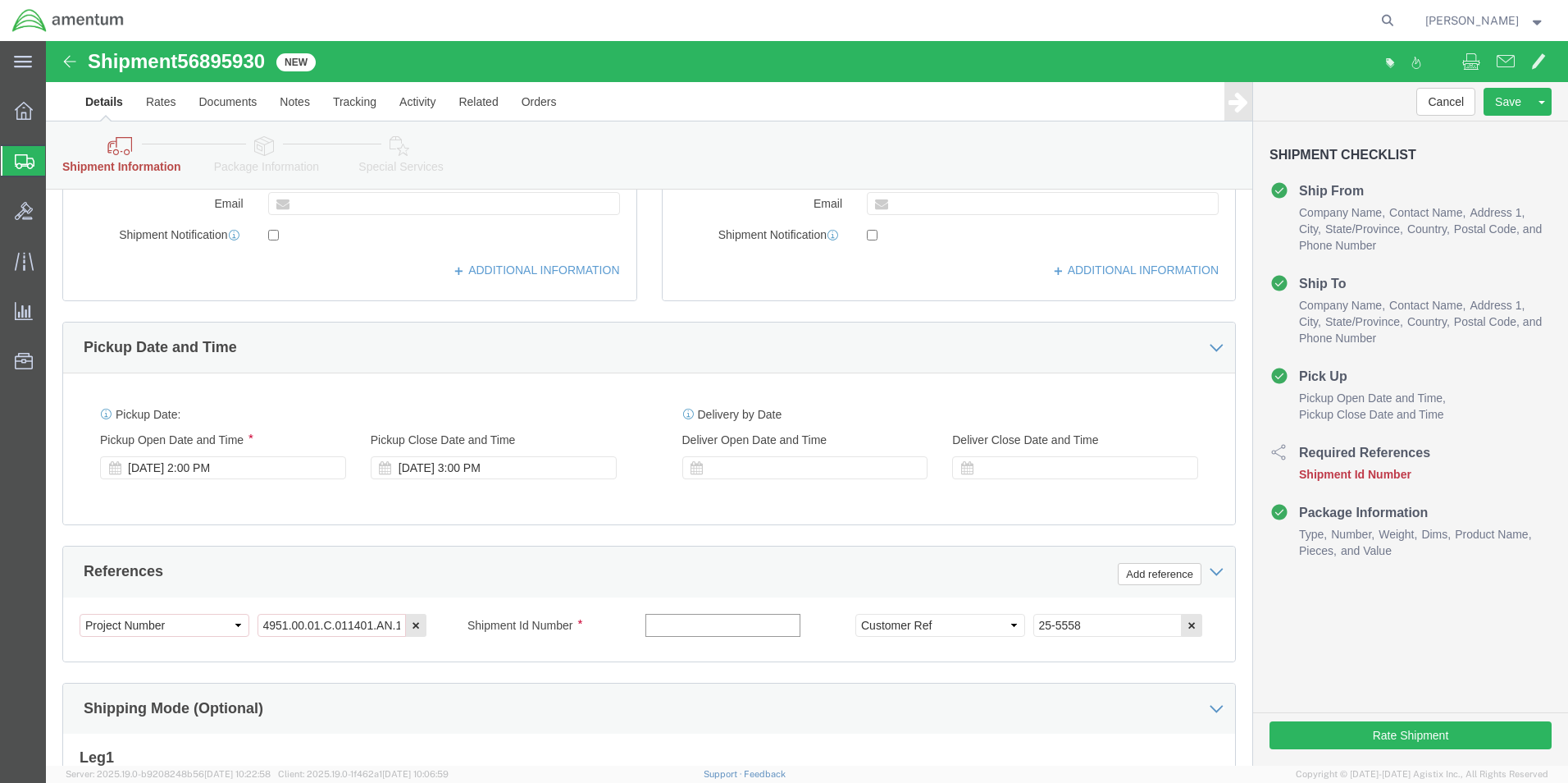
click input "text"
paste input "56895930"
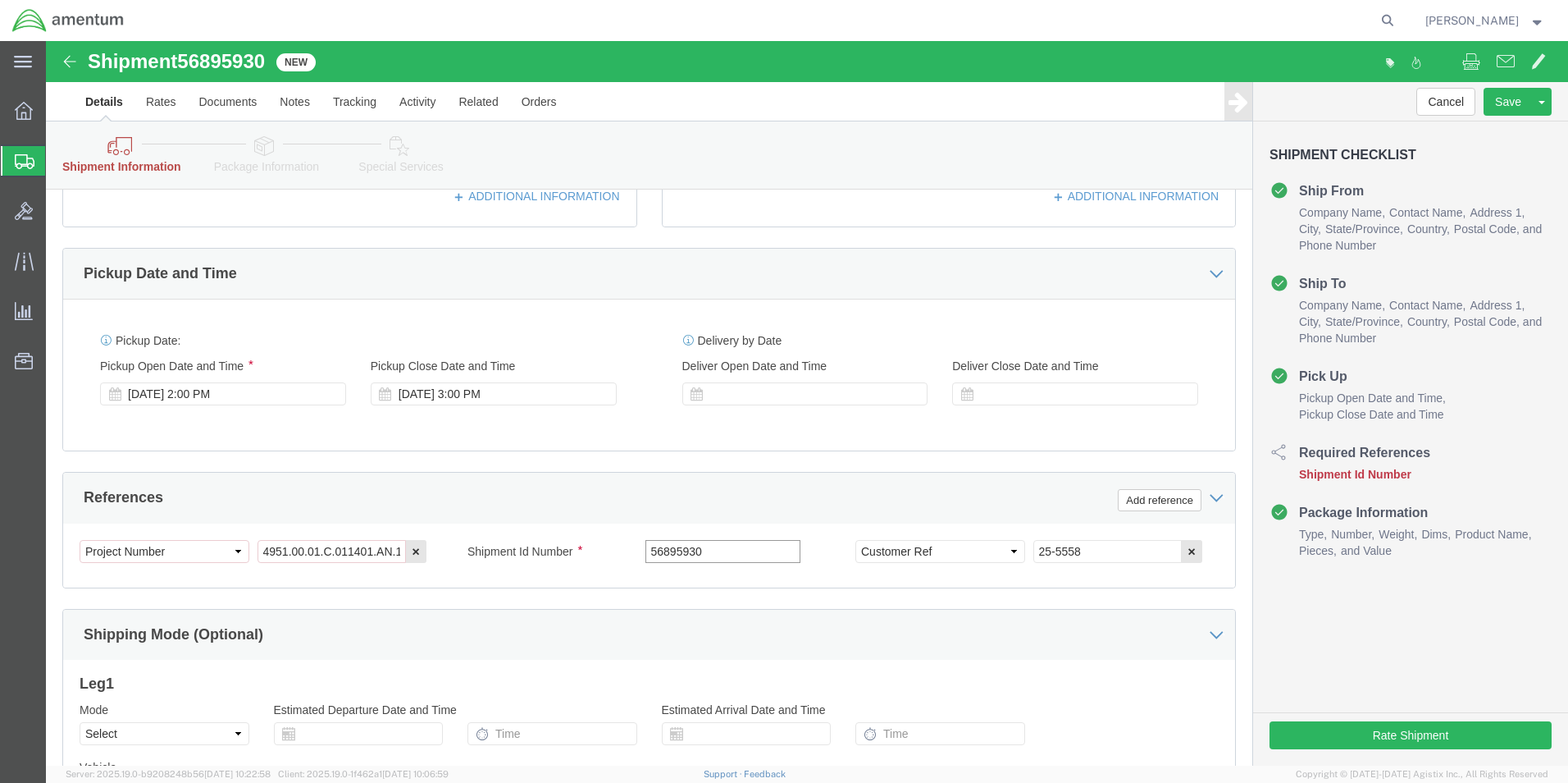
scroll to position [738, 0]
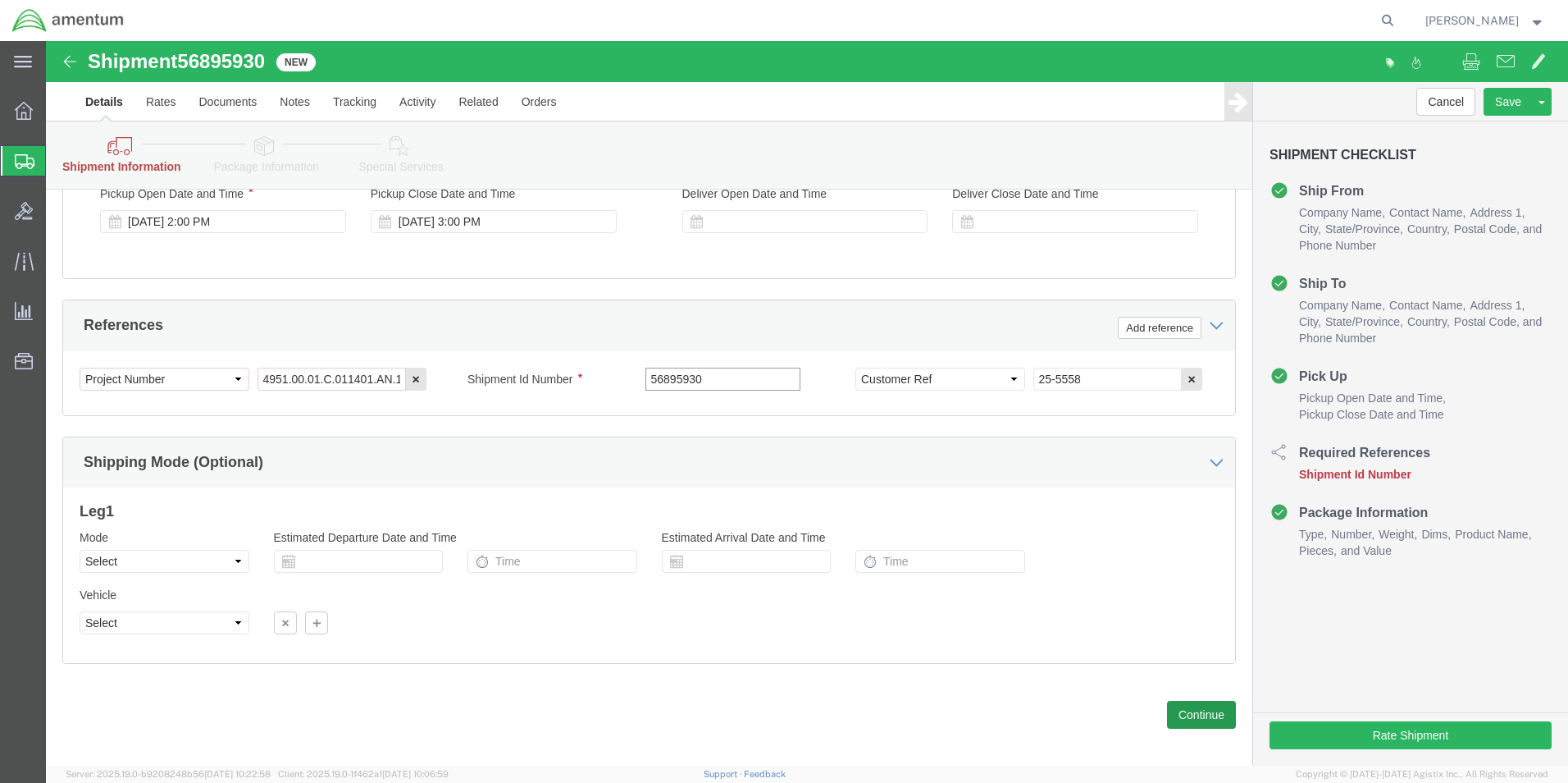
type input "56895930"
click button "Continue"
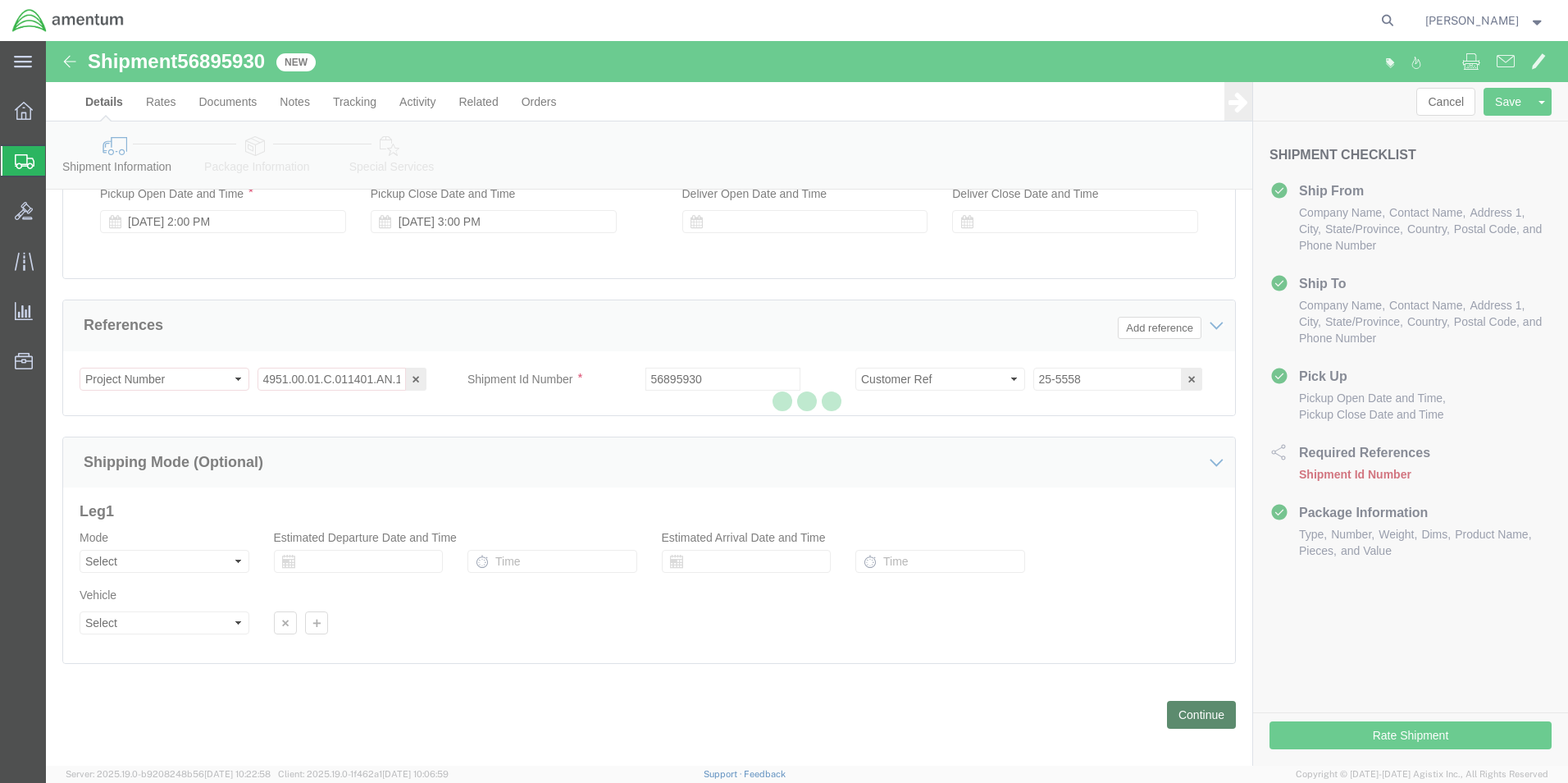
scroll to position [0, 0]
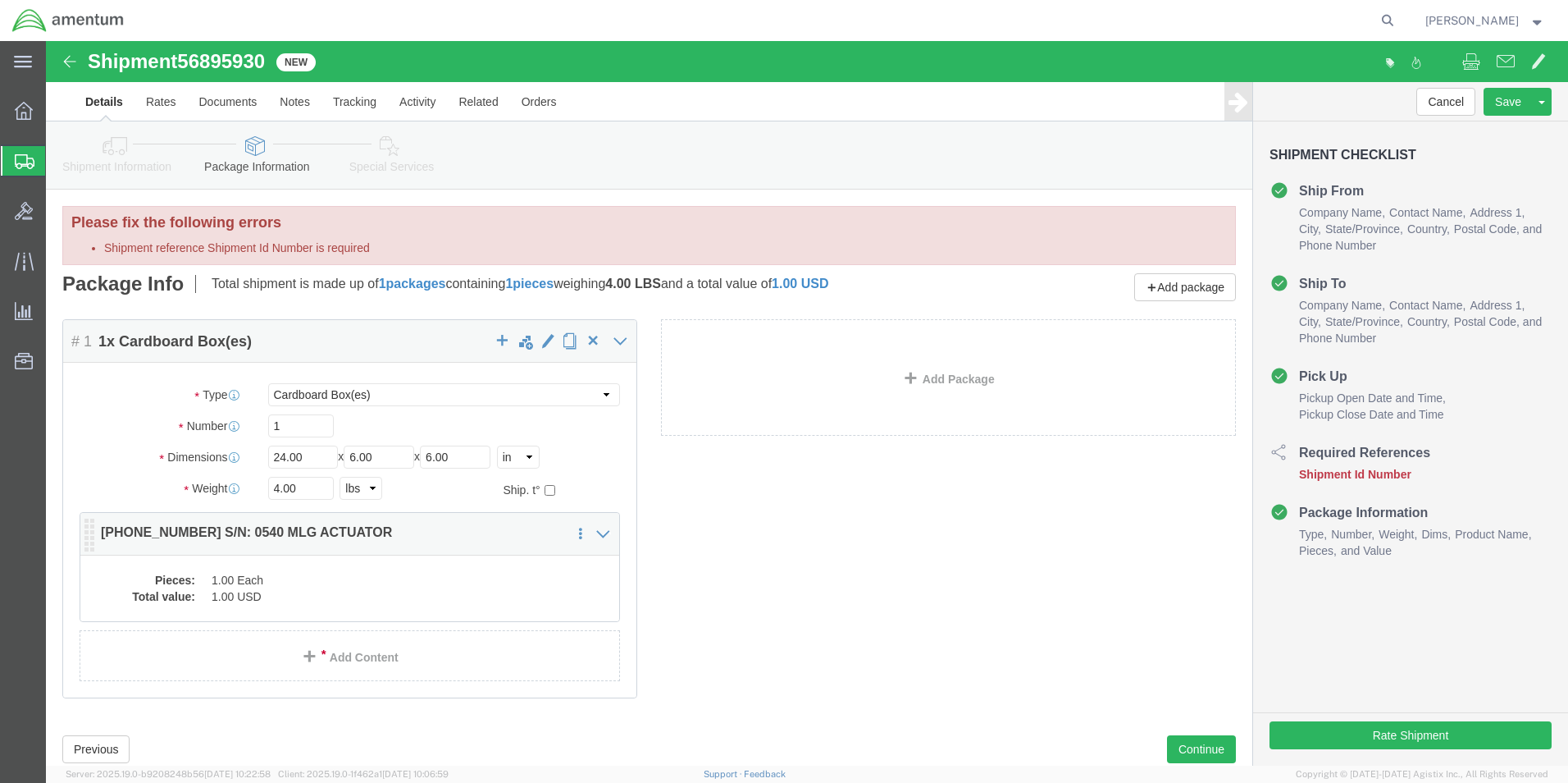
click p "[PHONE_NUMBER] S/N: 0540 MLG ACTUATOR"
click dd "1.00 Each"
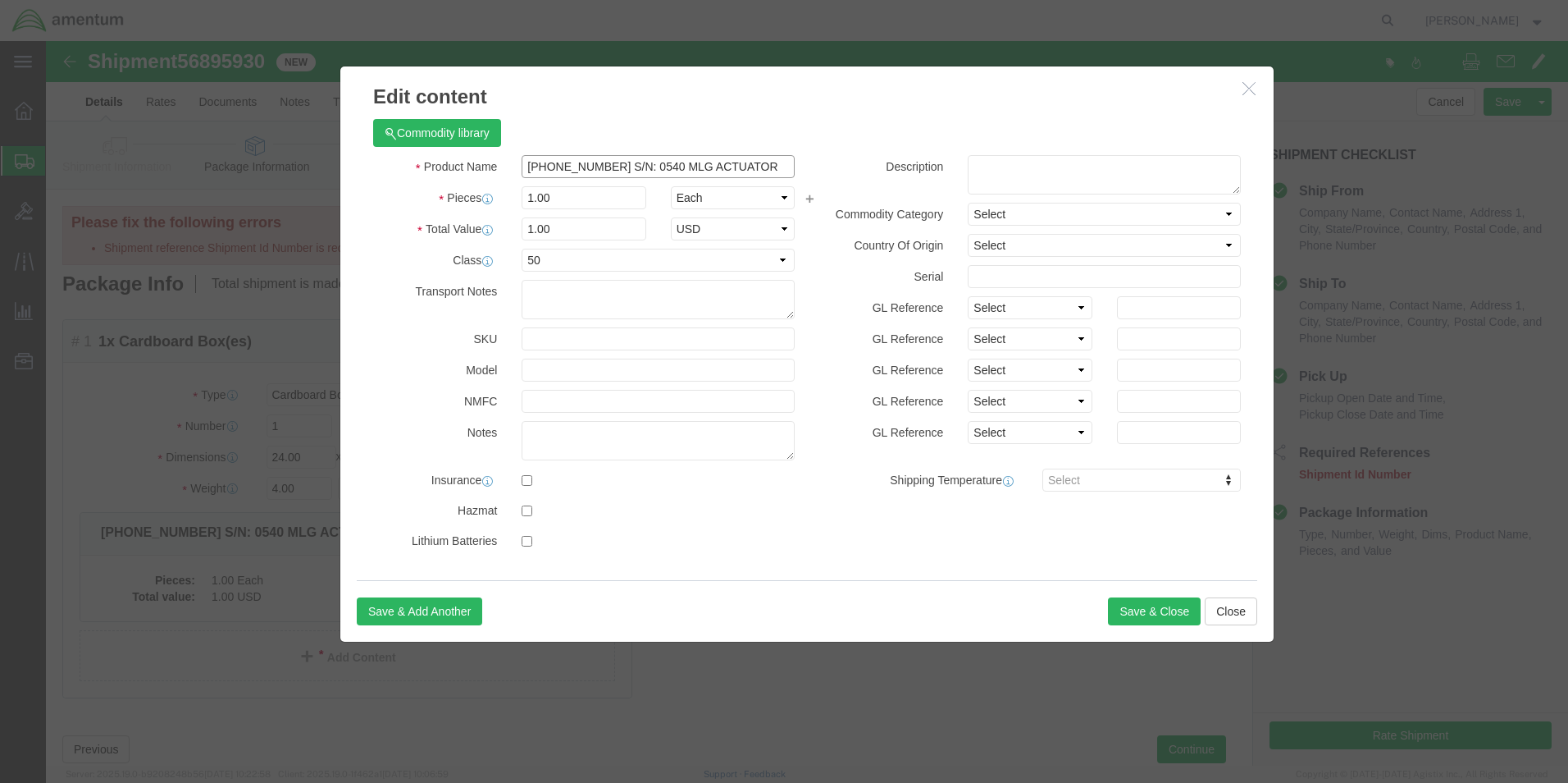
click input "[PHONE_NUMBER] S/N: 0540 MLG ACTUATOR"
click input "[PHONE_NUMBER] S/N: 0540 MLG ACTUATOR L/H MLG"
type input "[PHONE_NUMBER] S/N: 0540 ACTUATOR L/H MLG"
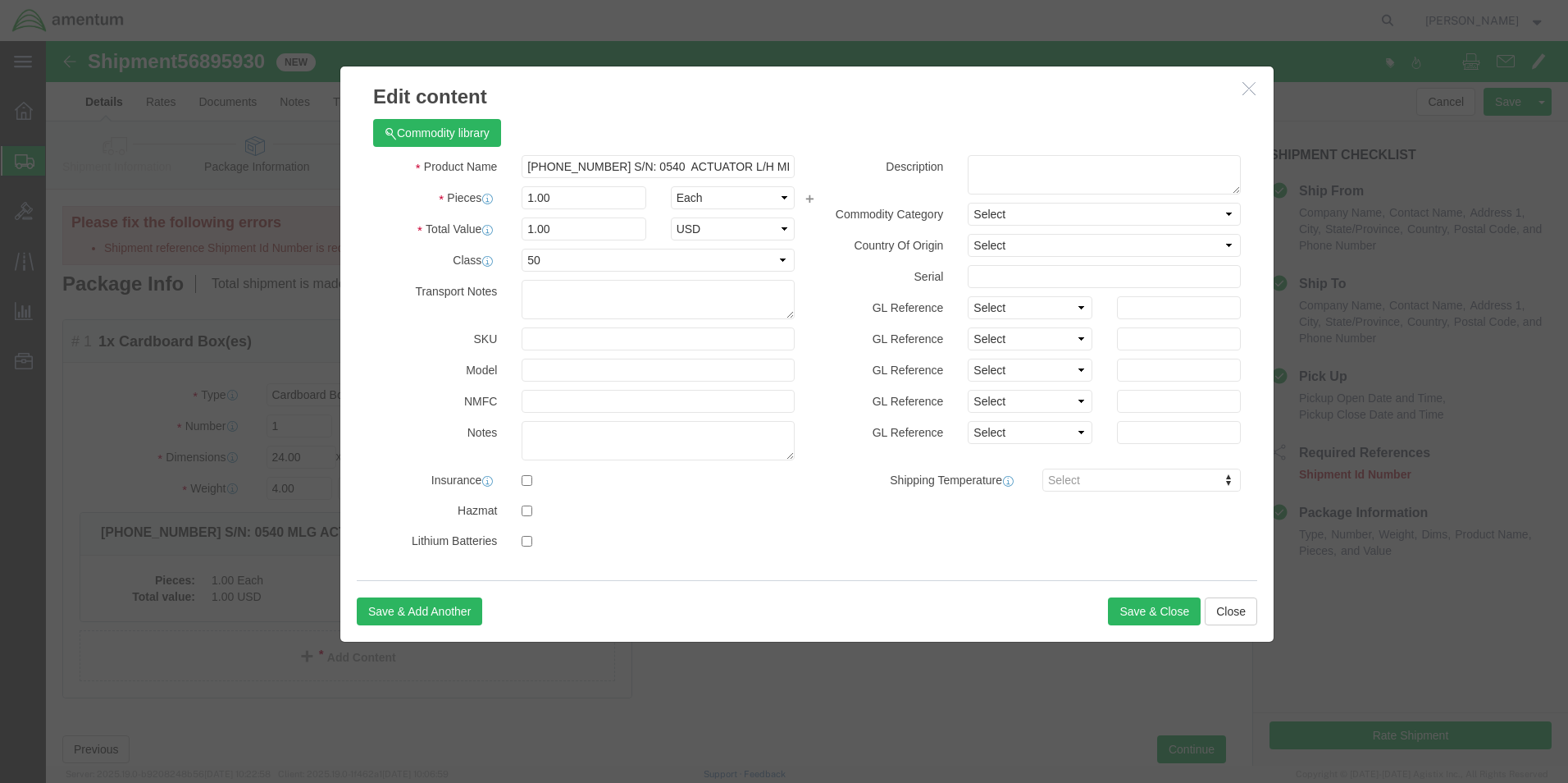
click div "Commodity library"
click button "Save & Close"
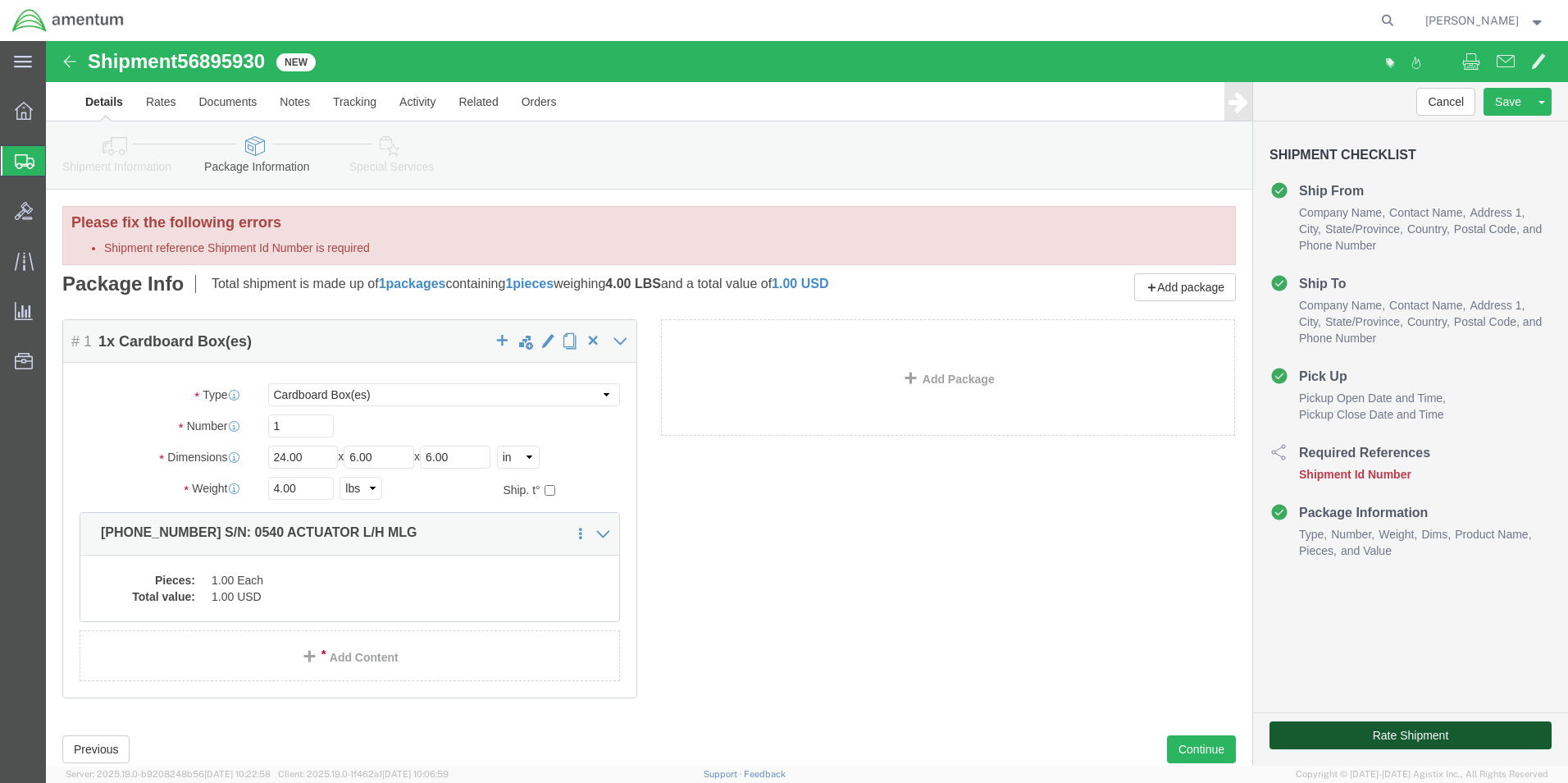
click button "Rate Shipment"
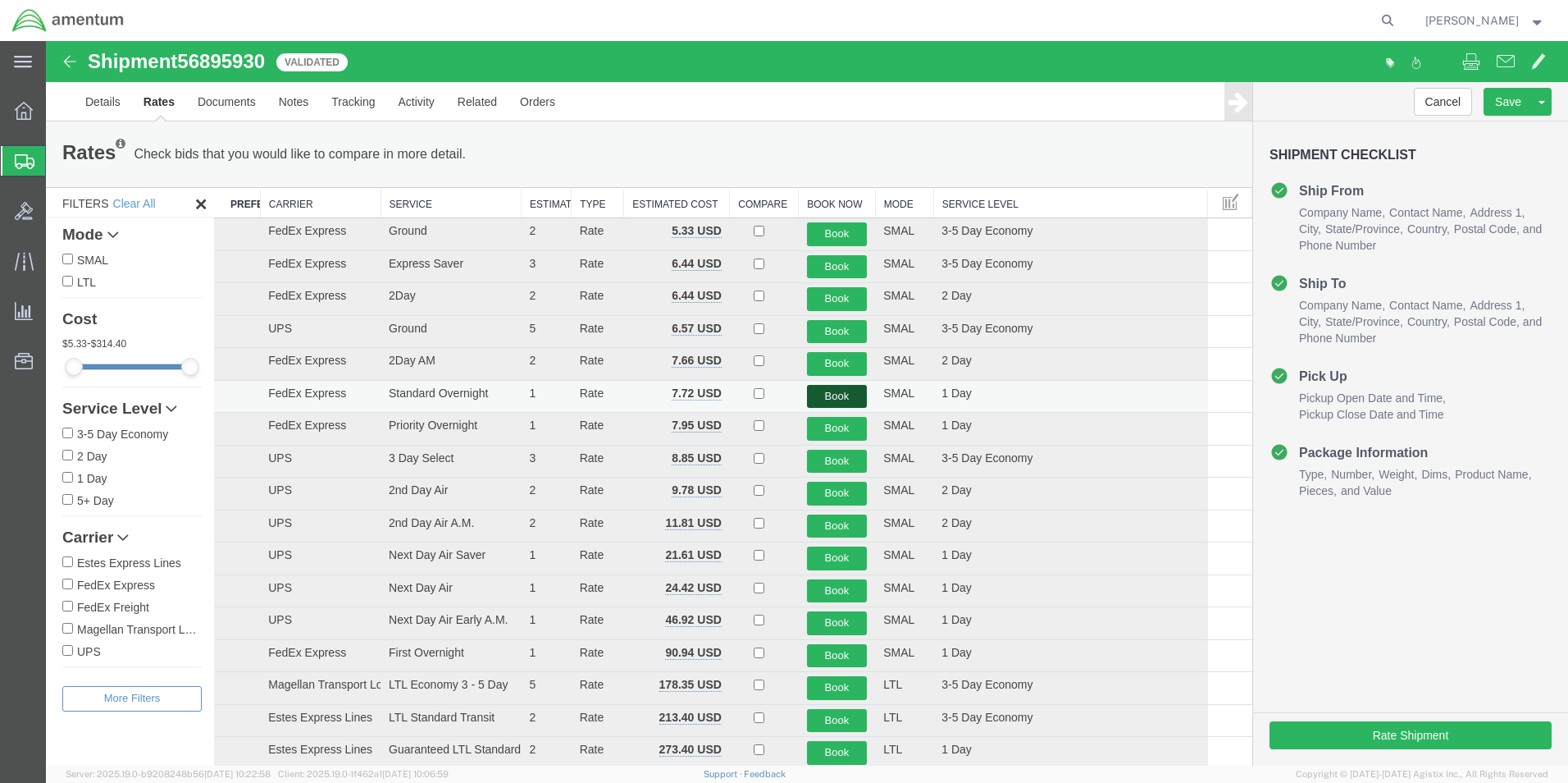
click at [838, 392] on button "Book" at bounding box center [838, 396] width 60 height 23
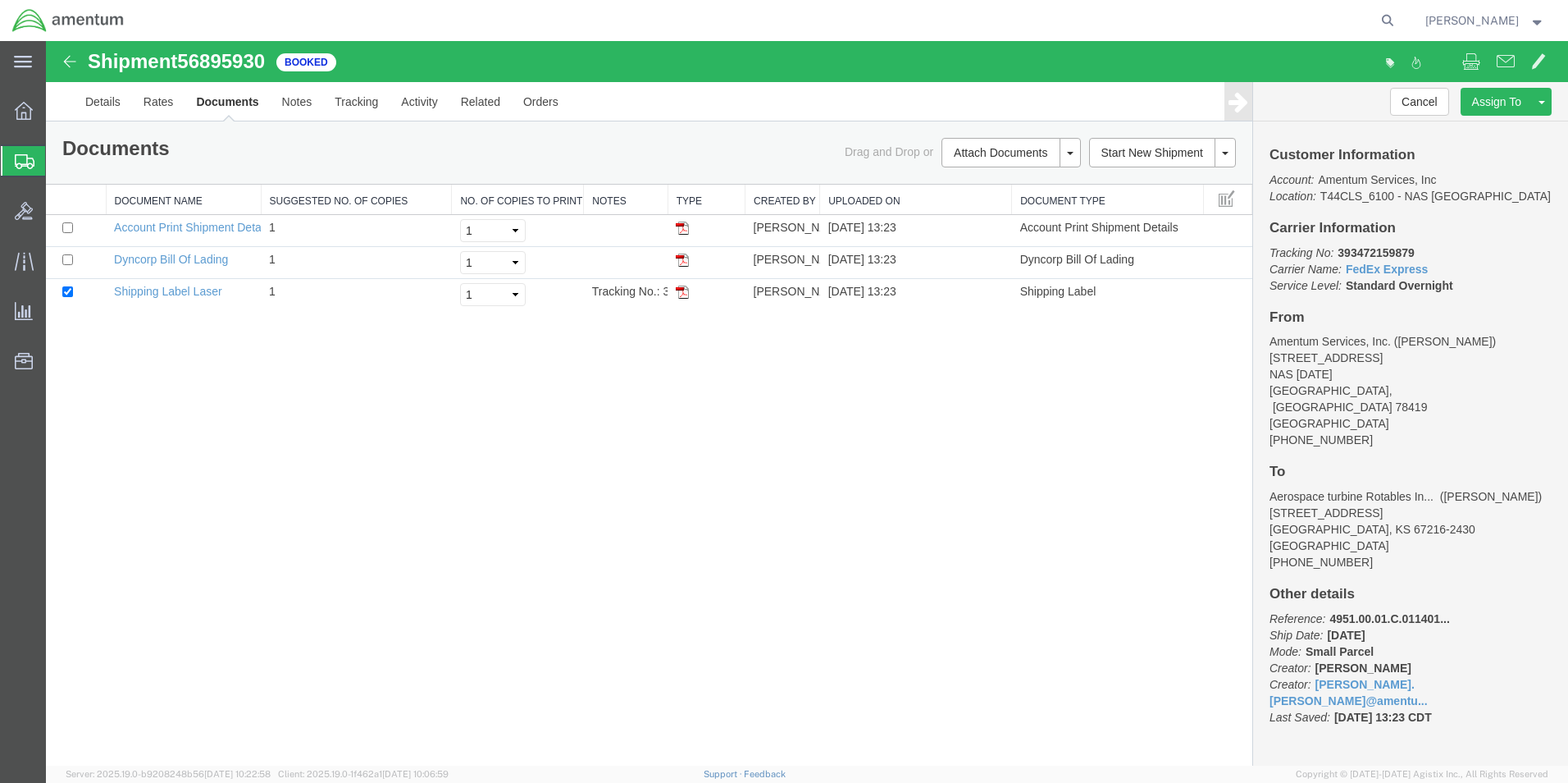
drag, startPoint x: 677, startPoint y: 294, endPoint x: 189, endPoint y: 572, distance: 561.6
click at [677, 294] on img at bounding box center [682, 291] width 13 height 13
